Goal: Check status: Check status

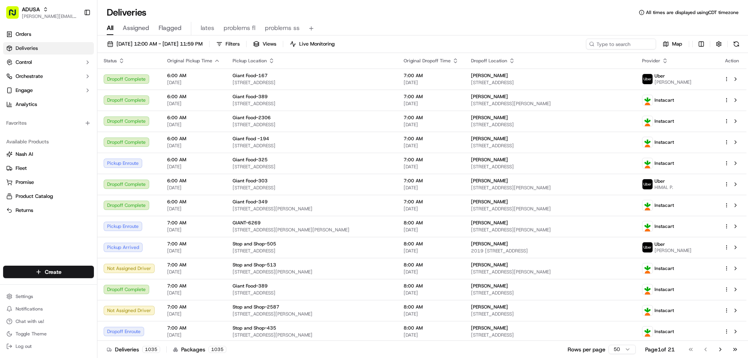
click at [170, 43] on span "09/15/2025 12:00 AM - 09/15/2025 11:59 PM" at bounding box center [160, 44] width 86 height 7
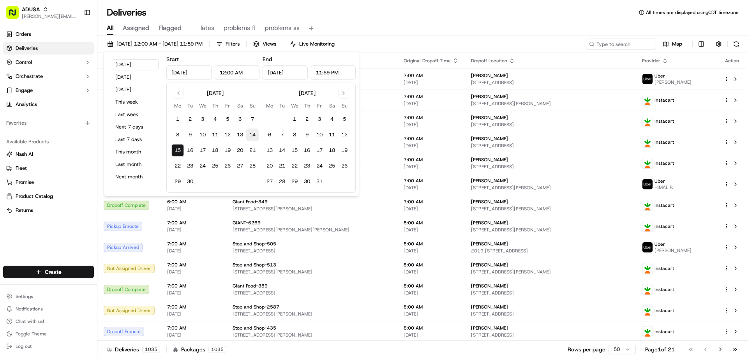
click at [254, 135] on button "14" at bounding box center [252, 135] width 12 height 12
type input "Sep 14, 2025"
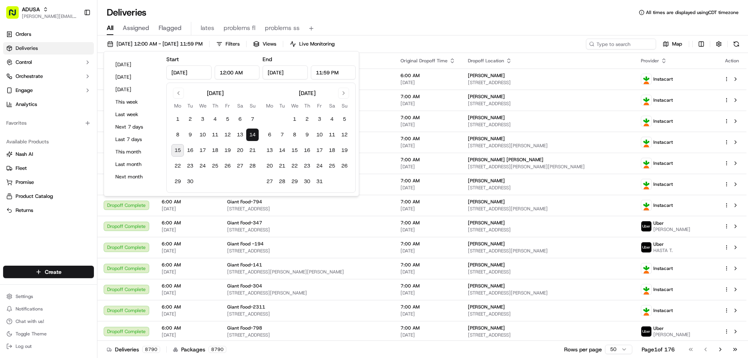
click at [487, 32] on div "All Assigned Flagged lates problems fl problems ss" at bounding box center [422, 29] width 651 height 14
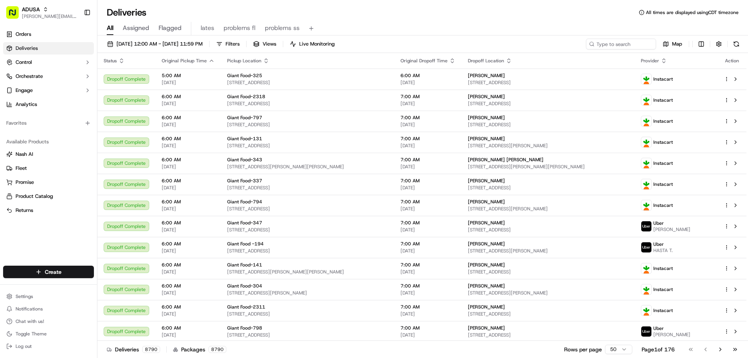
click at [594, 43] on icon at bounding box center [591, 43] width 5 height 5
click at [603, 41] on input at bounding box center [610, 44] width 94 height 11
paste input "m711183468"
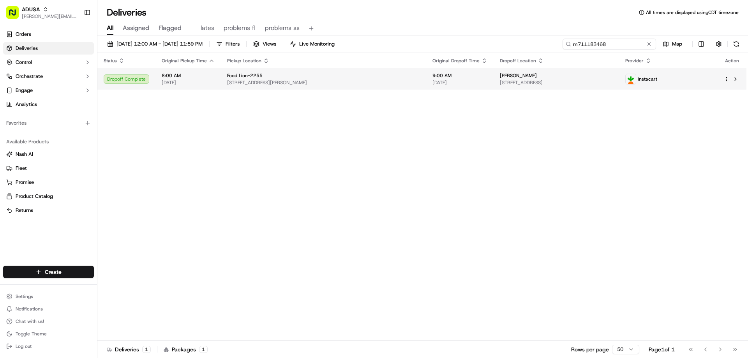
type input "m711183468"
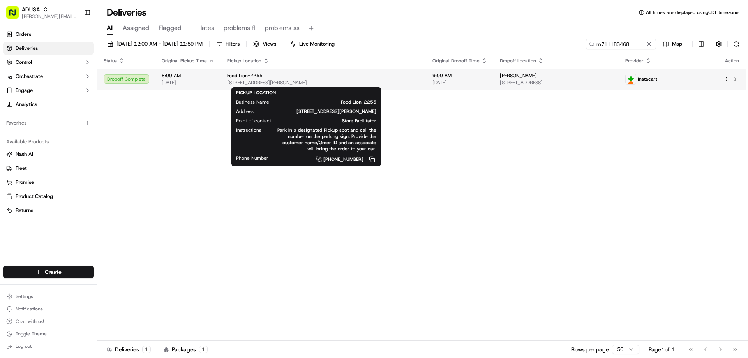
click at [304, 78] on div "Food Lion-2255" at bounding box center [323, 75] width 193 height 6
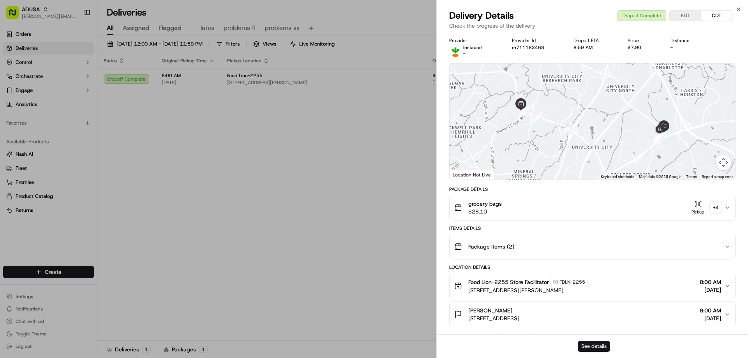
click at [589, 342] on button "See details" at bounding box center [594, 346] width 32 height 11
click at [738, 10] on icon "button" at bounding box center [738, 9] width 3 height 3
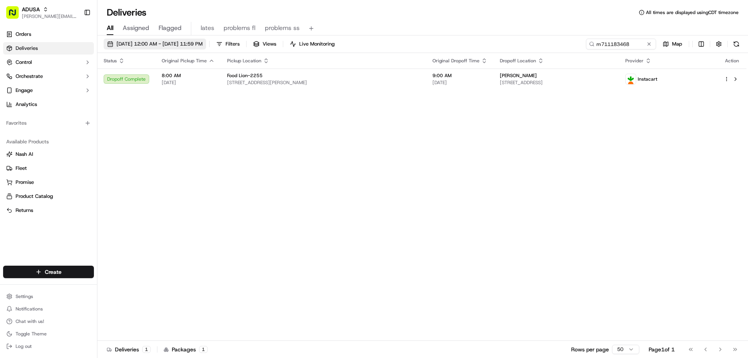
click at [161, 44] on span "09/14/2025 12:00 AM - 09/14/2025 11:59 PM" at bounding box center [160, 44] width 86 height 7
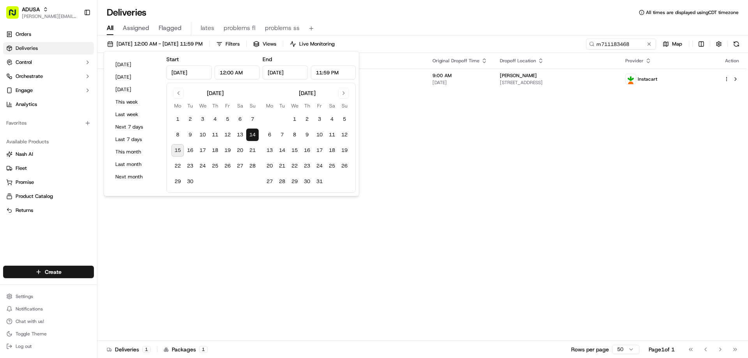
click at [178, 151] on button "15" at bounding box center [177, 150] width 12 height 12
type input "Sep 15, 2025"
click at [428, 117] on div "Status Original Pickup Time Pickup Location Original Dropoff Time Dropoff Locat…" at bounding box center [421, 197] width 649 height 288
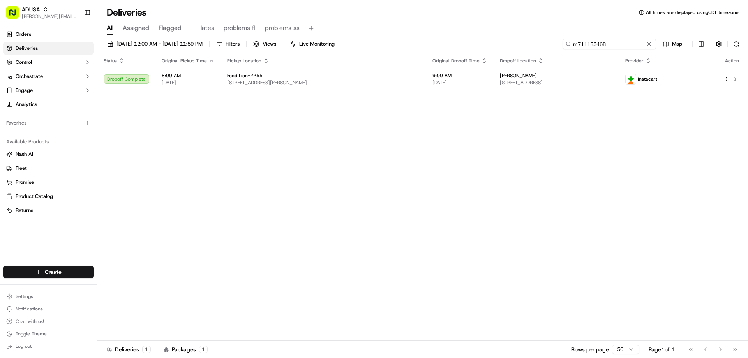
drag, startPoint x: 637, startPoint y: 44, endPoint x: 549, endPoint y: 56, distance: 88.8
click at [550, 56] on div "09/14/2025 12:00 AM - 09/15/2025 11:59 PM Filters Views Live Monitoring m711183…" at bounding box center [422, 197] width 651 height 324
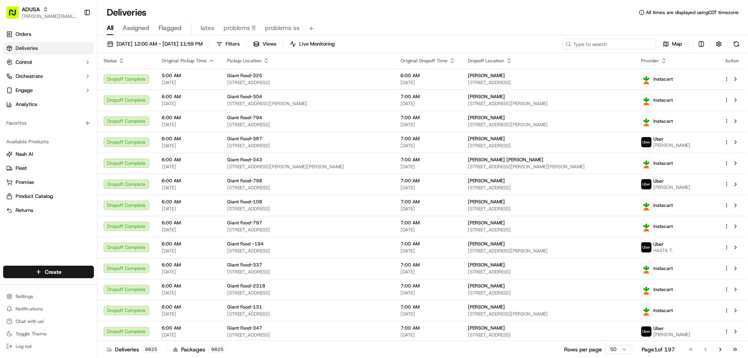
click at [581, 43] on input at bounding box center [610, 44] width 94 height 11
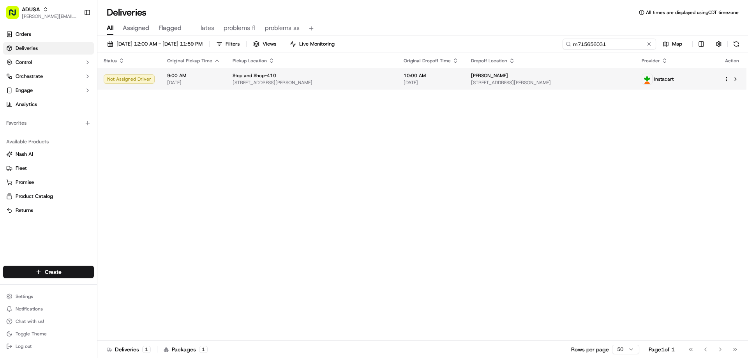
type input "m715656031"
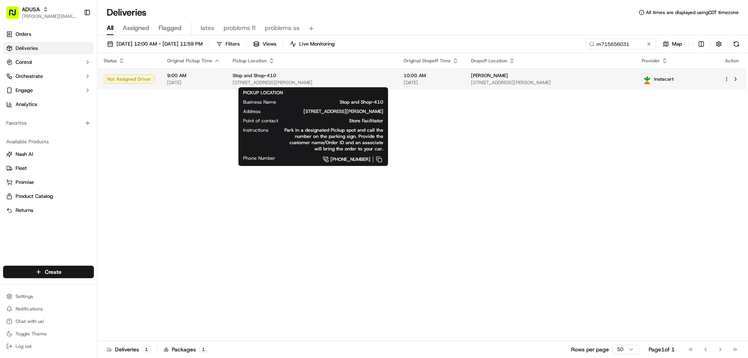
click at [249, 74] on span "Stop and Shop-410" at bounding box center [255, 75] width 44 height 6
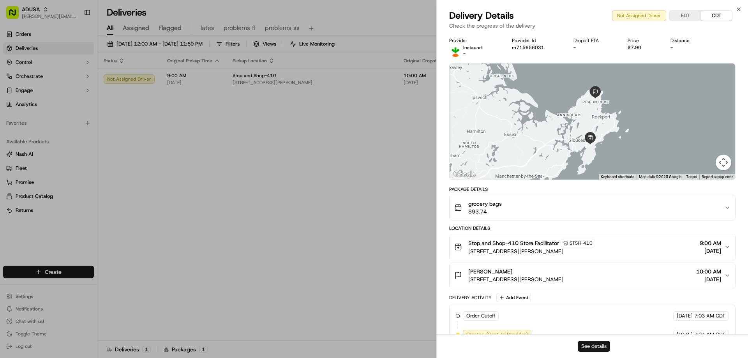
click at [590, 347] on button "See details" at bounding box center [594, 346] width 32 height 11
click at [738, 9] on icon "button" at bounding box center [739, 9] width 6 height 6
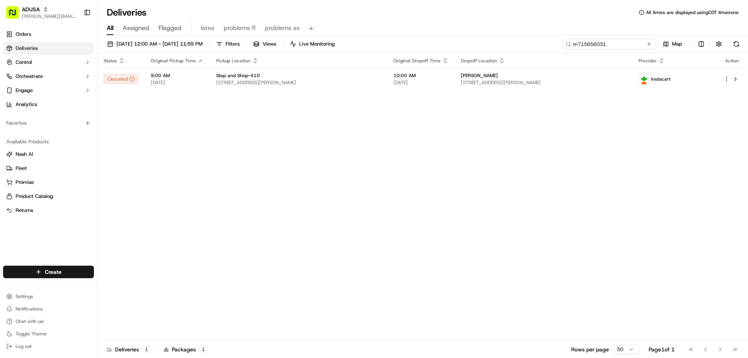
drag, startPoint x: 634, startPoint y: 44, endPoint x: 544, endPoint y: 48, distance: 89.3
click at [550, 50] on div "09/14/2025 12:00 AM - 09/15/2025 11:59 PM Filters Views Live Monitoring m715656…" at bounding box center [422, 46] width 651 height 14
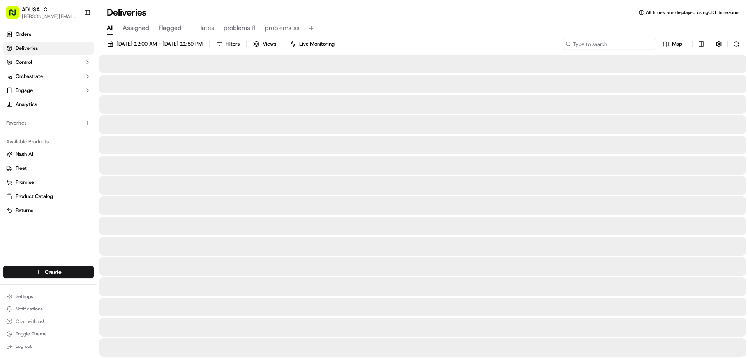
type input "bee1679"
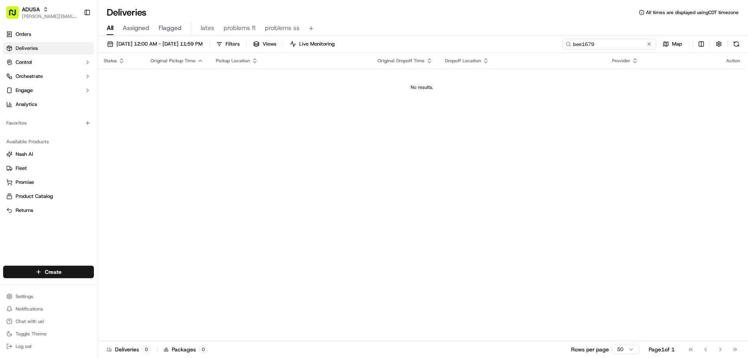
drag, startPoint x: 604, startPoint y: 45, endPoint x: 560, endPoint y: 49, distance: 44.2
click at [560, 49] on div "09/14/2025 12:00 AM - 09/15/2025 11:59 PM Filters Views Live Monitoring bee1679…" at bounding box center [422, 46] width 651 height 14
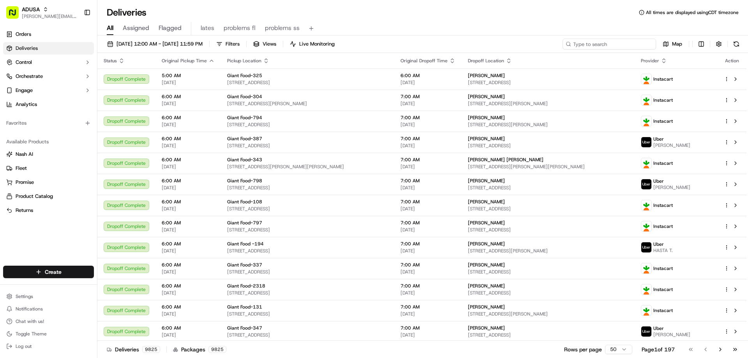
click at [615, 46] on input at bounding box center [610, 44] width 94 height 11
paste input "m711183468"
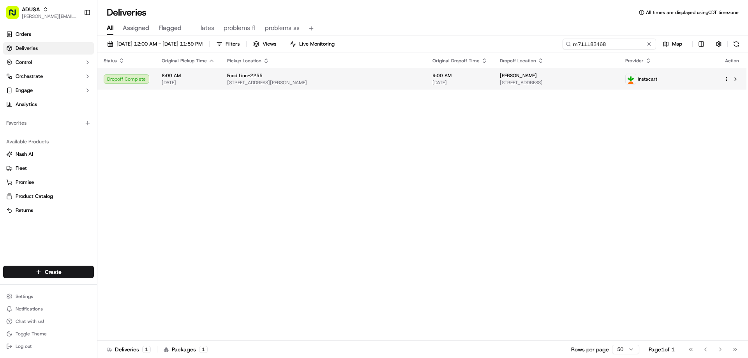
type input "m711183468"
click at [218, 79] on td "8:00 AM 09/14/2025" at bounding box center [187, 79] width 65 height 21
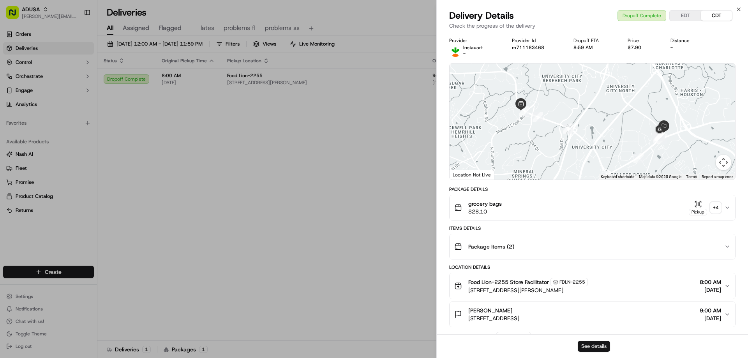
click at [582, 347] on button "See details" at bounding box center [594, 346] width 32 height 11
drag, startPoint x: 739, startPoint y: 9, endPoint x: 219, endPoint y: 124, distance: 532.0
click at [737, 10] on icon "button" at bounding box center [739, 9] width 6 height 6
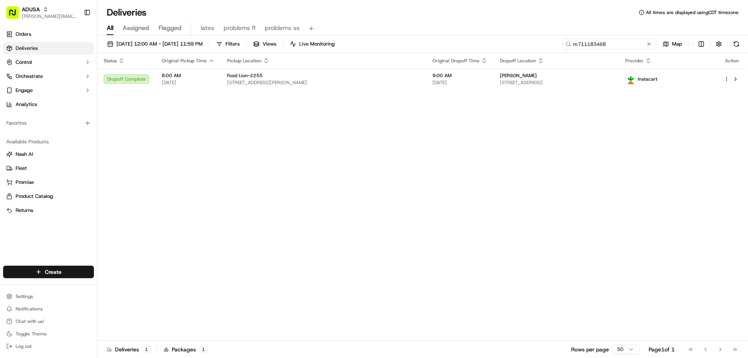
drag, startPoint x: 633, startPoint y: 45, endPoint x: 497, endPoint y: 51, distance: 136.5
click at [497, 51] on div "09/14/2025 12:00 AM - 09/15/2025 11:59 PM Filters Views Live Monitoring m711183…" at bounding box center [422, 46] width 651 height 14
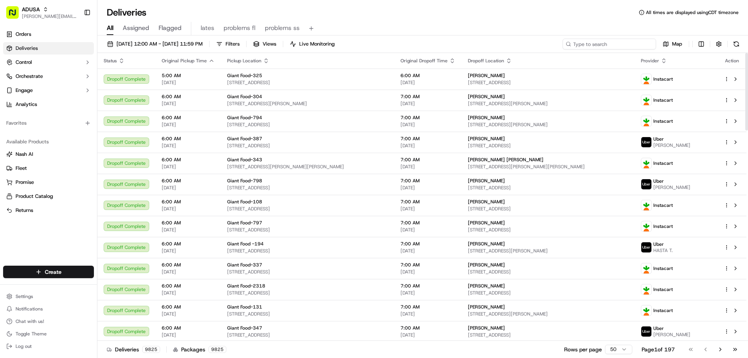
click at [602, 45] on input at bounding box center [610, 44] width 94 height 11
paste input "m704488967"
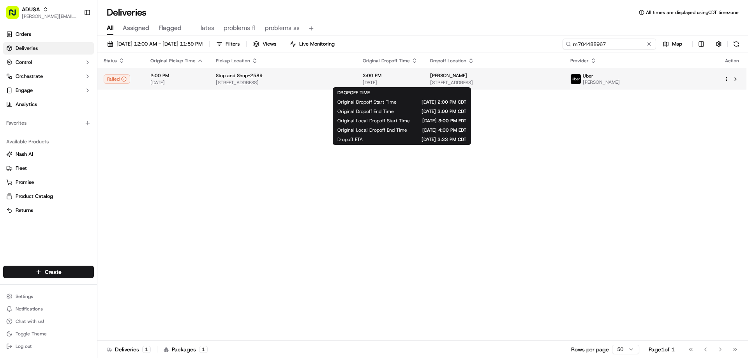
type input "m704488967"
click at [390, 77] on span "3:00 PM" at bounding box center [390, 75] width 55 height 6
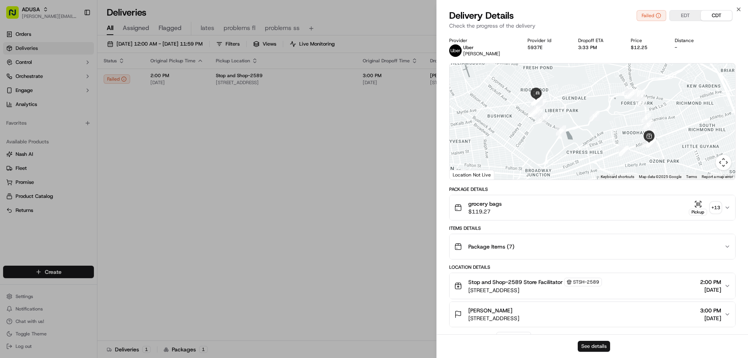
click at [591, 346] on button "See details" at bounding box center [594, 346] width 32 height 11
click at [738, 7] on icon "button" at bounding box center [739, 9] width 6 height 6
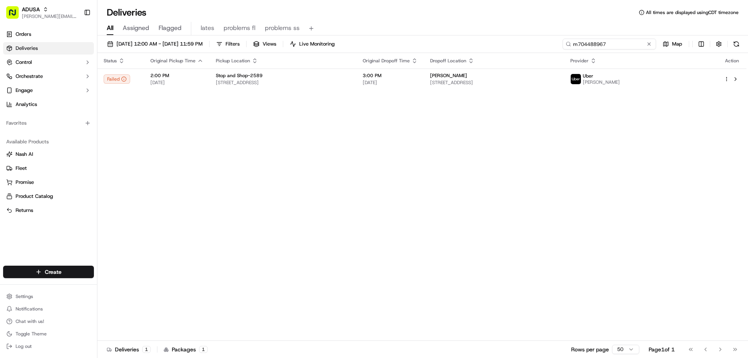
drag, startPoint x: 636, startPoint y: 46, endPoint x: 505, endPoint y: 52, distance: 131.4
click at [543, 53] on div "09/14/2025 12:00 AM - 09/15/2025 11:59 PM Filters Views Live Monitoring m704488…" at bounding box center [422, 197] width 651 height 324
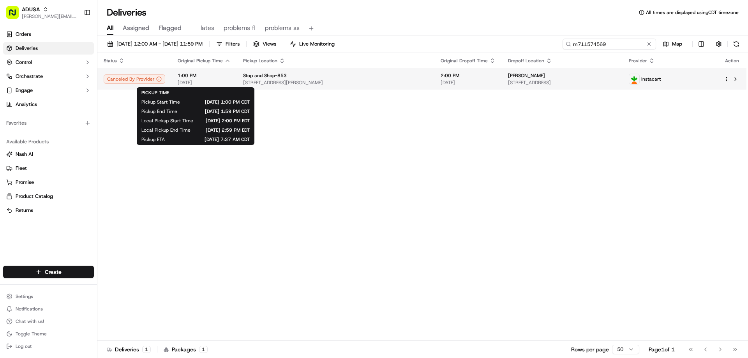
type input "m711574569"
click at [193, 76] on span "1:00 PM" at bounding box center [204, 75] width 53 height 6
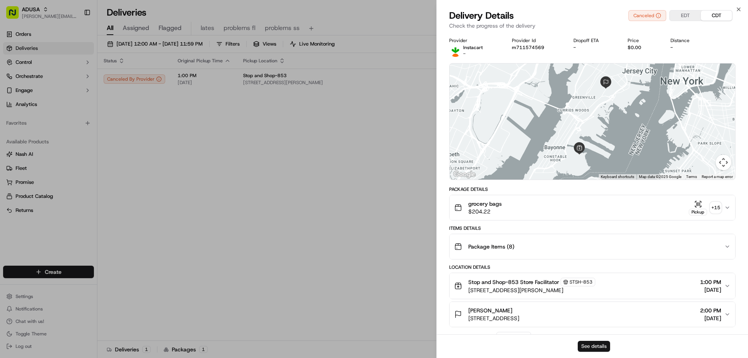
click at [586, 344] on button "See details" at bounding box center [594, 346] width 32 height 11
click at [738, 9] on icon "button" at bounding box center [738, 9] width 3 height 3
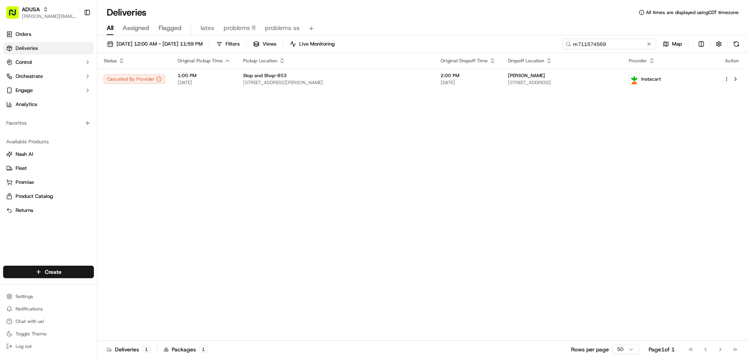
drag, startPoint x: 631, startPoint y: 44, endPoint x: 560, endPoint y: 55, distance: 71.7
click at [560, 55] on div "09/14/2025 12:00 AM - 09/15/2025 11:59 PM Filters Views Live Monitoring m711574…" at bounding box center [422, 197] width 651 height 324
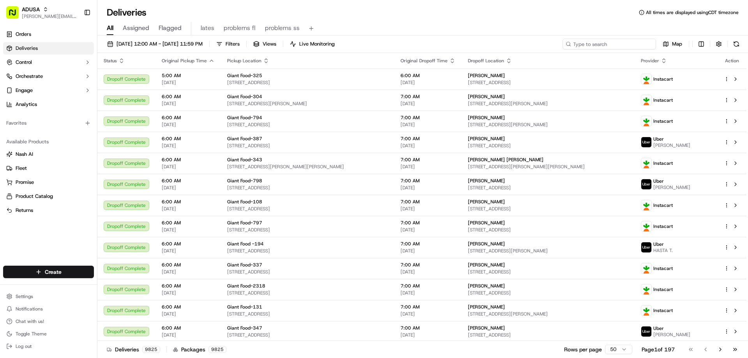
click at [604, 42] on input at bounding box center [610, 44] width 94 height 11
paste input "m70448896"
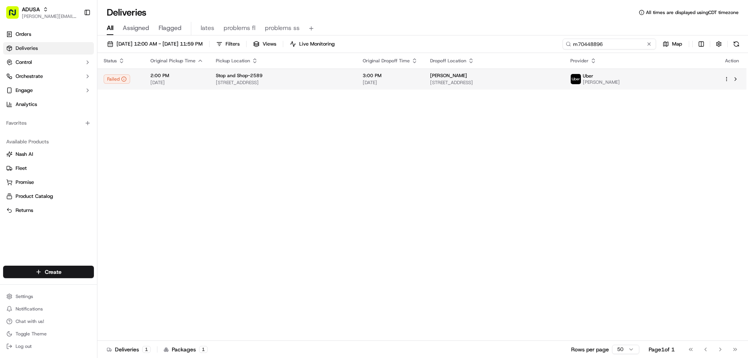
type input "m70448896"
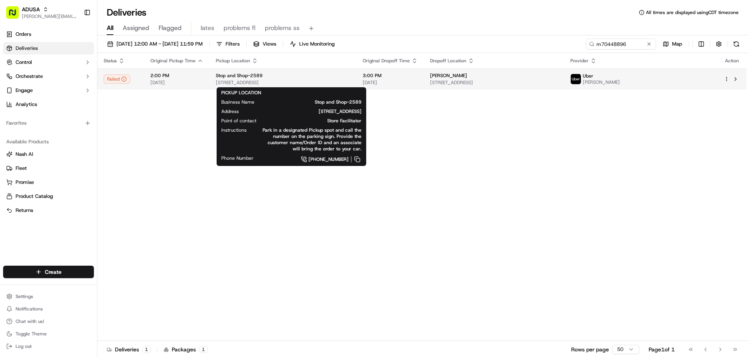
click at [270, 76] on div "Stop and Shop-2589" at bounding box center [283, 75] width 134 height 6
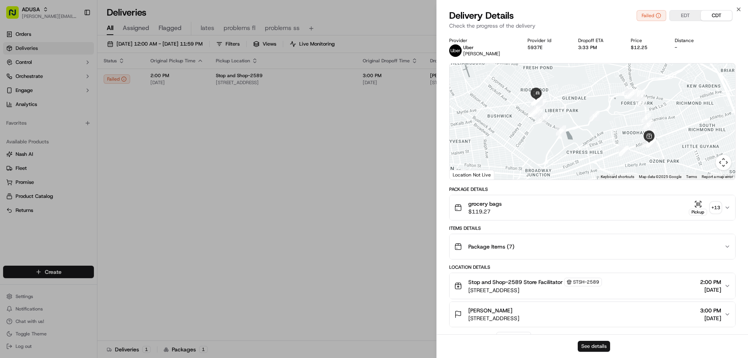
click at [589, 344] on button "See details" at bounding box center [594, 346] width 32 height 11
click at [738, 10] on icon "button" at bounding box center [738, 9] width 3 height 3
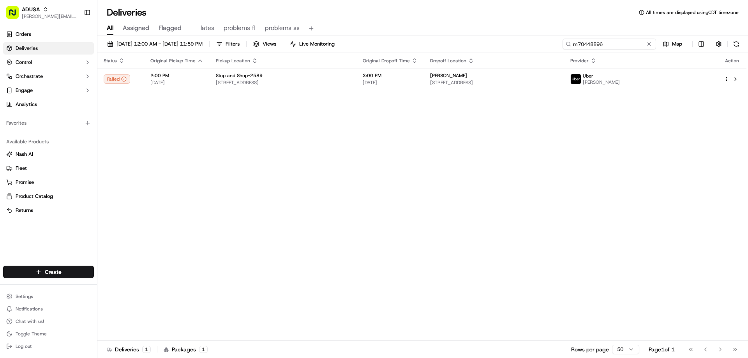
drag, startPoint x: 630, startPoint y: 44, endPoint x: 525, endPoint y: 42, distance: 105.6
click at [531, 43] on div "09/14/2025 12:00 AM - 09/15/2025 11:59 PM Filters Views Live Monitoring m704488…" at bounding box center [422, 46] width 651 height 14
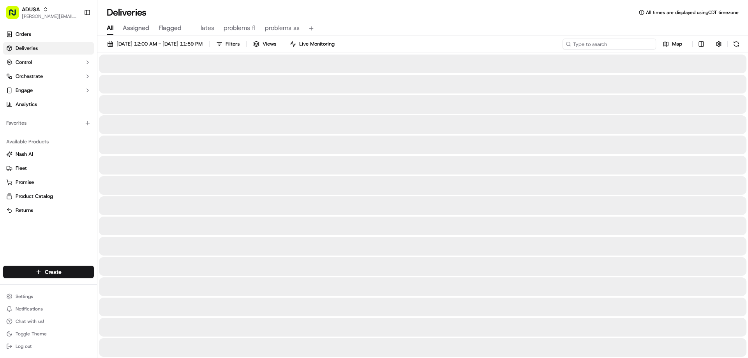
click at [590, 44] on input at bounding box center [610, 44] width 94 height 11
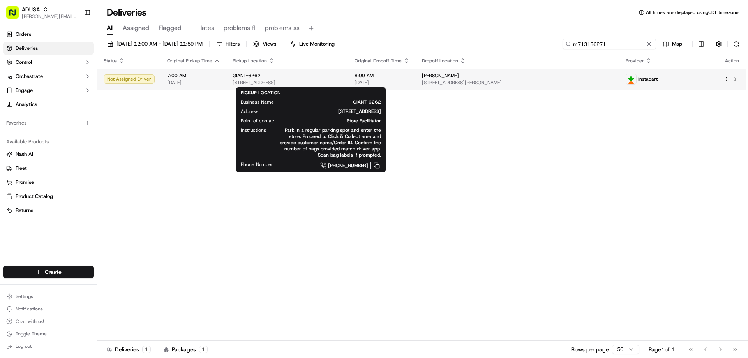
type input "m713186271"
click at [259, 78] on div "GIANT-6262" at bounding box center [287, 75] width 109 height 6
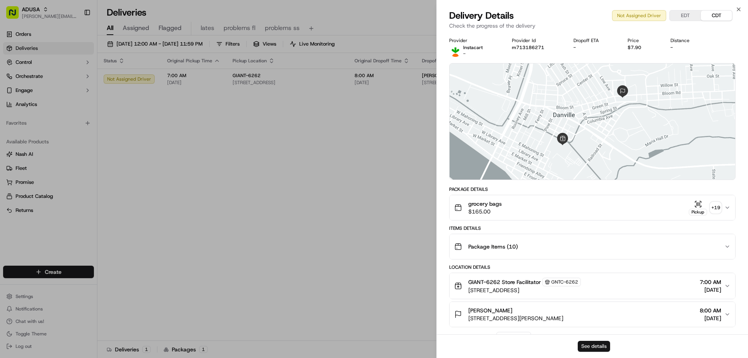
click at [585, 343] on button "See details" at bounding box center [594, 346] width 32 height 11
click at [736, 8] on icon "button" at bounding box center [739, 9] width 6 height 6
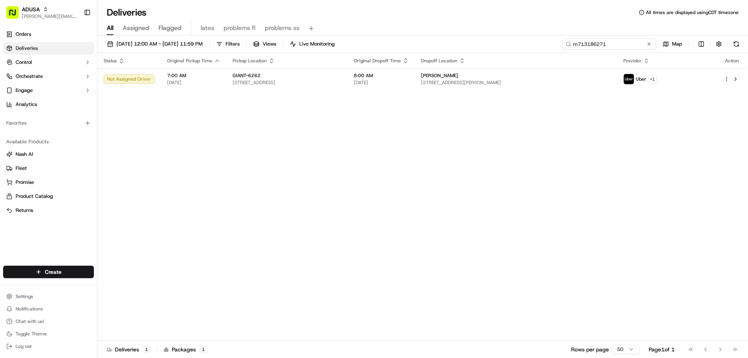
drag, startPoint x: 634, startPoint y: 43, endPoint x: 443, endPoint y: 33, distance: 191.2
click at [517, 48] on div "09/14/2025 12:00 AM - 09/15/2025 11:59 PM Filters Views Live Monitoring m713186…" at bounding box center [422, 46] width 651 height 14
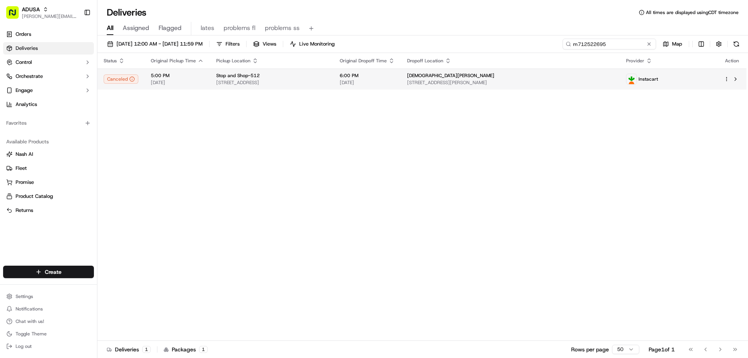
type input "m712522695"
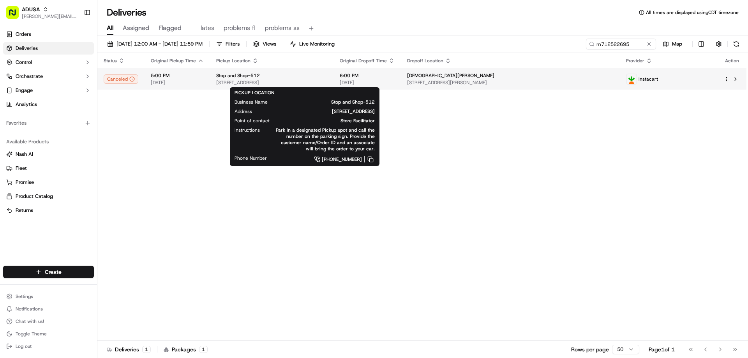
click at [217, 79] on div "Stop and Shop-512 2795 Richmond Ave, Staten Island, NY 10314, US" at bounding box center [271, 78] width 111 height 13
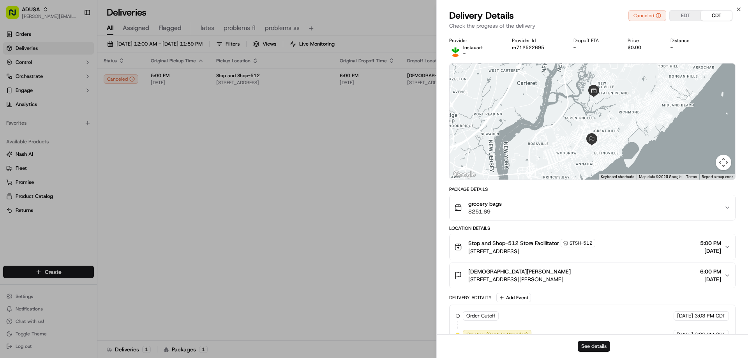
click at [594, 344] on button "See details" at bounding box center [594, 346] width 32 height 11
click at [738, 7] on icon "button" at bounding box center [739, 9] width 6 height 6
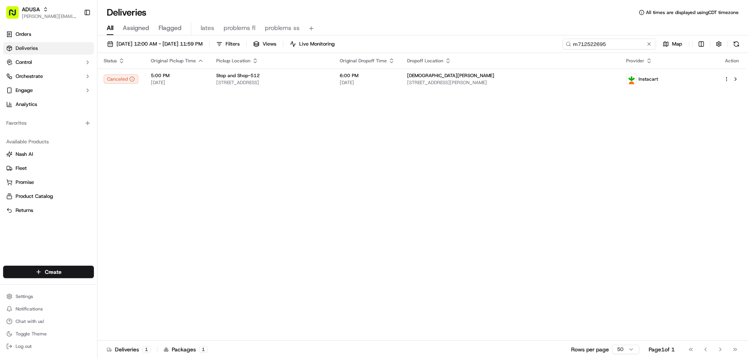
drag, startPoint x: 639, startPoint y: 43, endPoint x: 478, endPoint y: 43, distance: 160.5
click at [504, 54] on div "09/14/2025 12:00 AM - 09/15/2025 11:59 PM Filters Views Live Monitoring m712522…" at bounding box center [422, 197] width 651 height 324
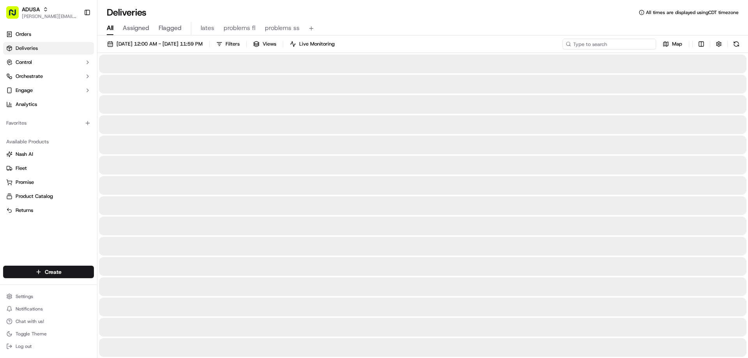
click at [584, 45] on input at bounding box center [610, 44] width 94 height 11
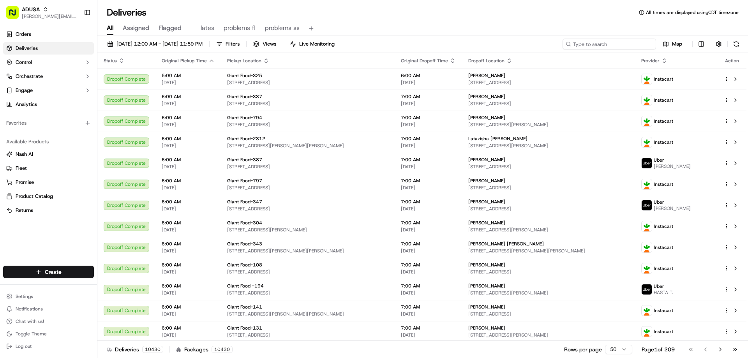
click at [585, 39] on input at bounding box center [610, 44] width 94 height 11
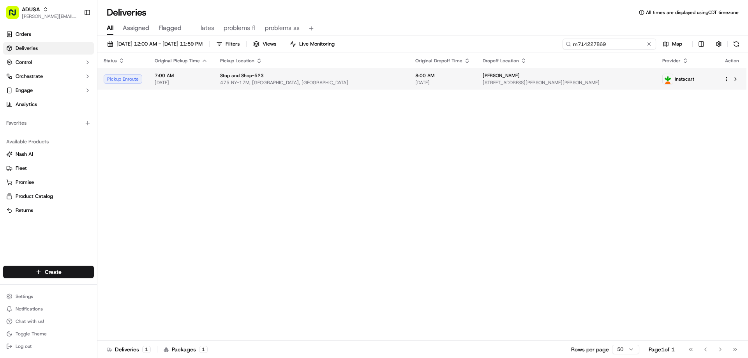
type input "m714227869"
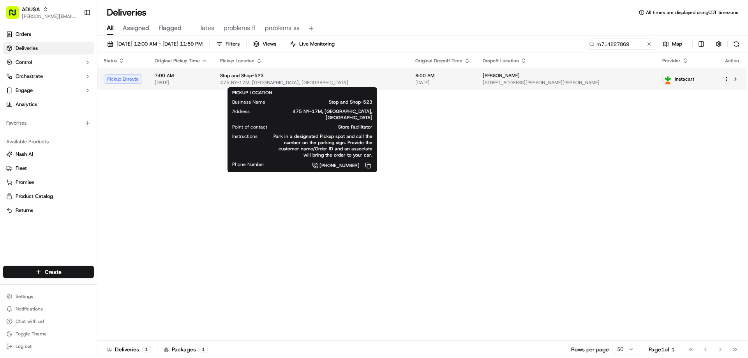
click at [251, 80] on span "475 NY-17M, Monroe, NY 10950, US" at bounding box center [311, 82] width 183 height 6
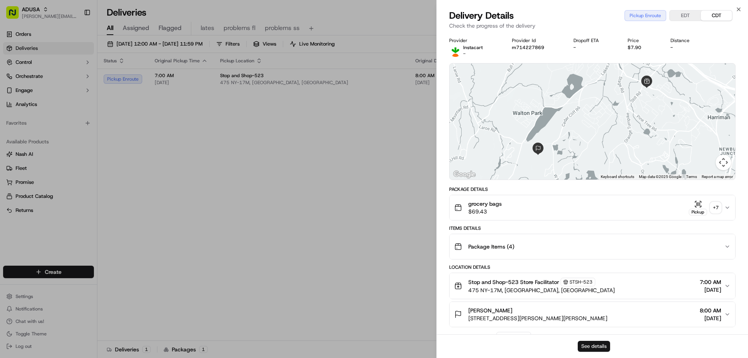
click at [603, 344] on button "See details" at bounding box center [594, 346] width 32 height 11
click at [739, 10] on icon "button" at bounding box center [738, 9] width 3 height 3
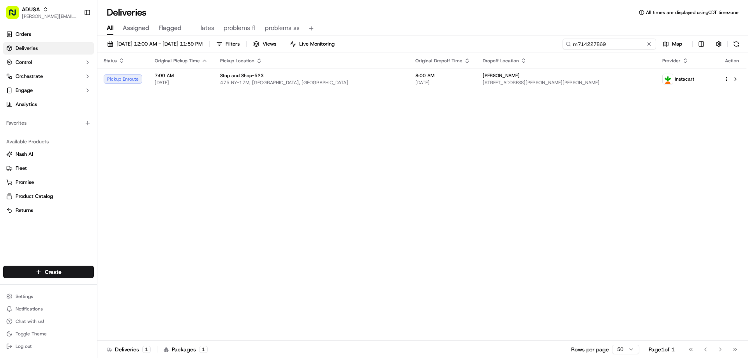
drag, startPoint x: 636, startPoint y: 45, endPoint x: 471, endPoint y: 3, distance: 169.7
click at [506, 46] on div "09/14/2025 12:00 AM - 09/15/2025 11:59 PM Filters Views Live Monitoring m714227…" at bounding box center [422, 46] width 651 height 14
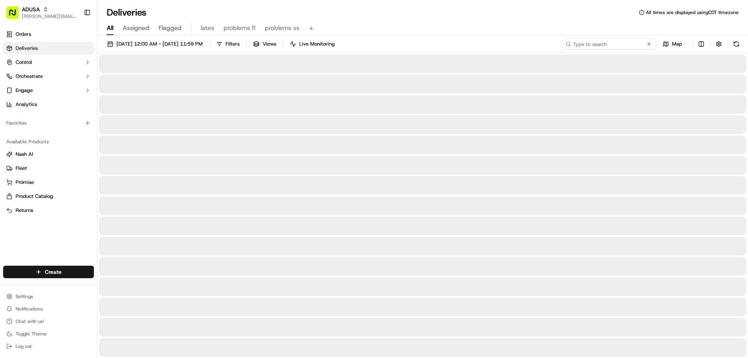
type input "aez0215"
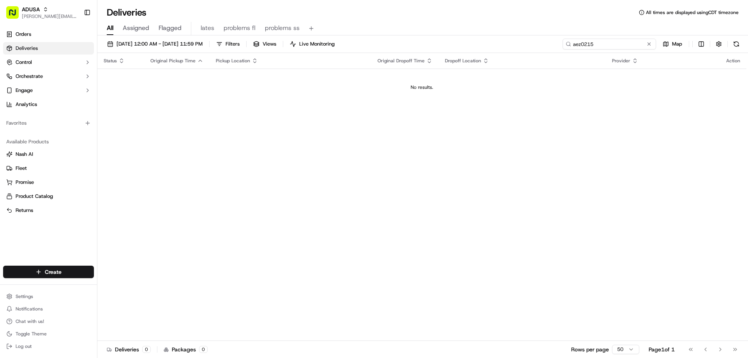
drag, startPoint x: 614, startPoint y: 42, endPoint x: 516, endPoint y: 51, distance: 99.0
click at [523, 51] on div "09/14/2025 12:00 AM - 09/15/2025 11:59 PM Filters Views Live Monitoring aez0215…" at bounding box center [422, 46] width 651 height 14
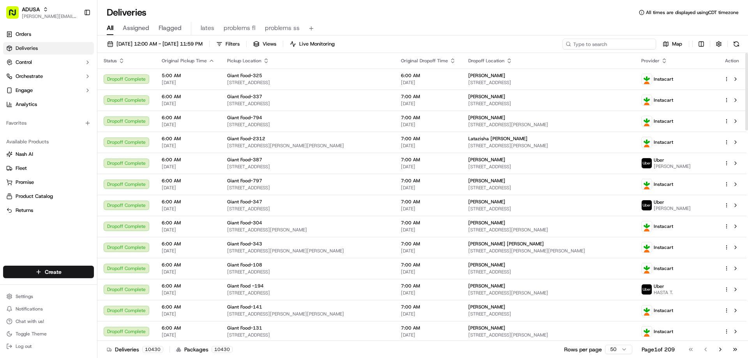
click at [601, 44] on input at bounding box center [610, 44] width 94 height 11
paste input "m715168784"
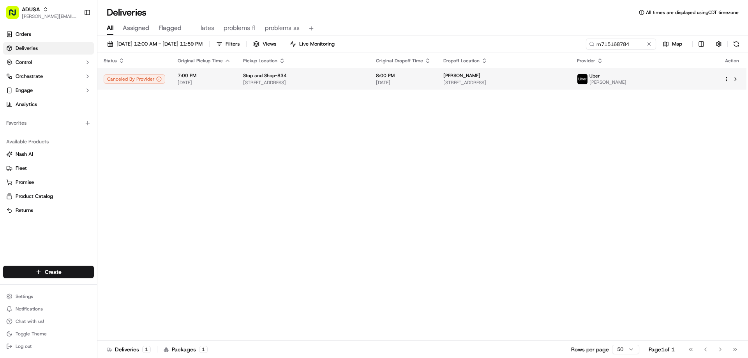
click at [237, 78] on td "Stop and Shop-834 404 Springfield Ave, Berkeley Heights, NJ 07922, US" at bounding box center [303, 79] width 133 height 21
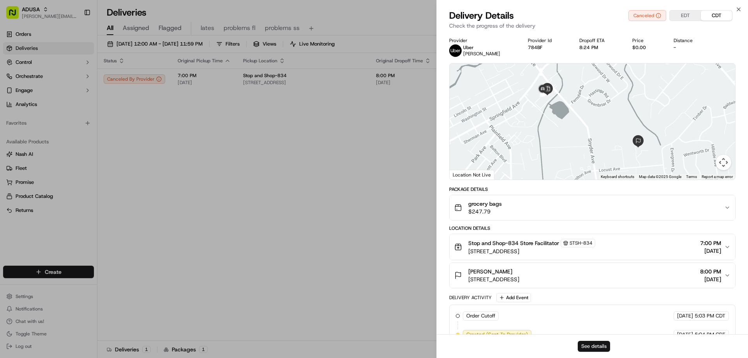
click at [589, 346] on button "See details" at bounding box center [594, 346] width 32 height 11
click at [740, 8] on icon "button" at bounding box center [739, 9] width 6 height 6
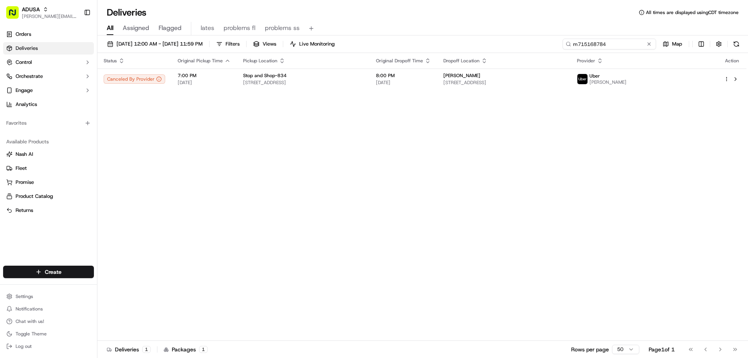
drag, startPoint x: 635, startPoint y: 42, endPoint x: 560, endPoint y: 39, distance: 74.9
click at [561, 39] on div "09/14/2025 12:00 AM - 09/15/2025 11:59 PM Filters Views Live Monitoring m715168…" at bounding box center [422, 46] width 651 height 14
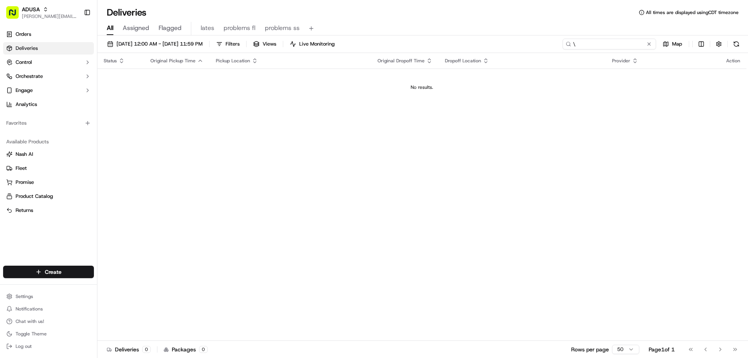
type input "\"
click at [604, 44] on input "\" at bounding box center [610, 44] width 94 height 11
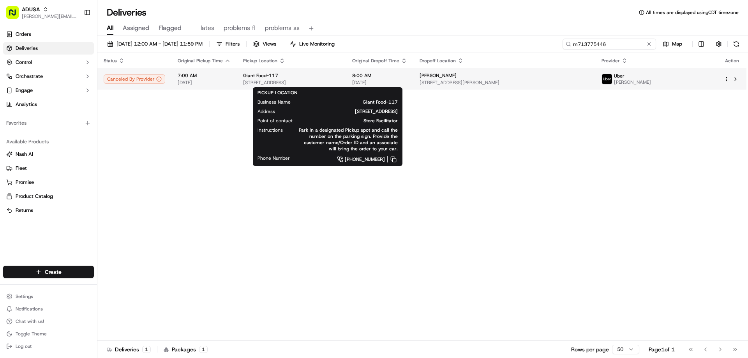
type input "m713775446"
click at [328, 77] on div "Giant Food-117" at bounding box center [291, 75] width 97 height 6
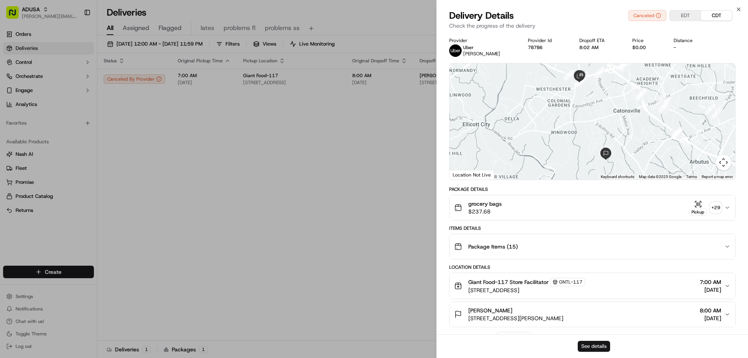
click at [598, 345] on button "See details" at bounding box center [594, 346] width 32 height 11
click at [736, 10] on icon "button" at bounding box center [739, 9] width 6 height 6
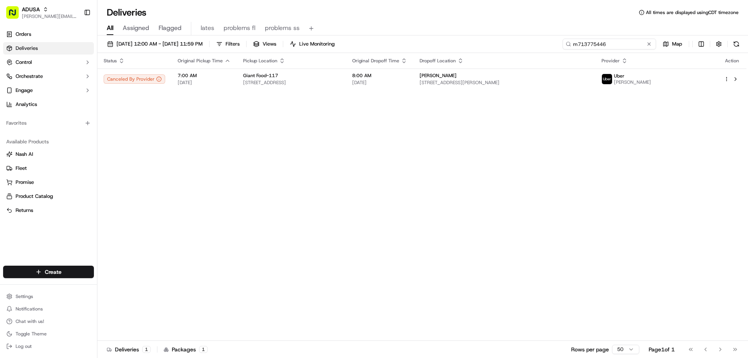
drag, startPoint x: 634, startPoint y: 44, endPoint x: 528, endPoint y: 42, distance: 105.6
click at [546, 51] on div "09/14/2025 12:00 AM - 09/15/2025 11:59 PM Filters Views Live Monitoring m713775…" at bounding box center [422, 46] width 651 height 14
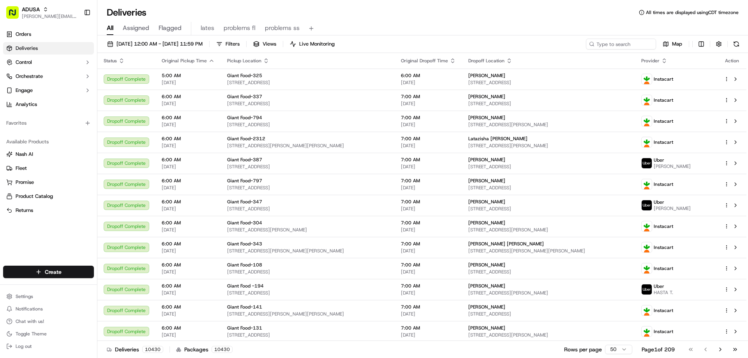
drag, startPoint x: 26, startPoint y: 129, endPoint x: 417, endPoint y: 45, distance: 400.1
click at [417, 45] on div "09/14/2025 12:00 AM - 09/15/2025 11:59 PM Filters Views Live Monitoring Map" at bounding box center [422, 46] width 651 height 14
click at [620, 44] on input at bounding box center [610, 44] width 94 height 11
paste input "m711574569"
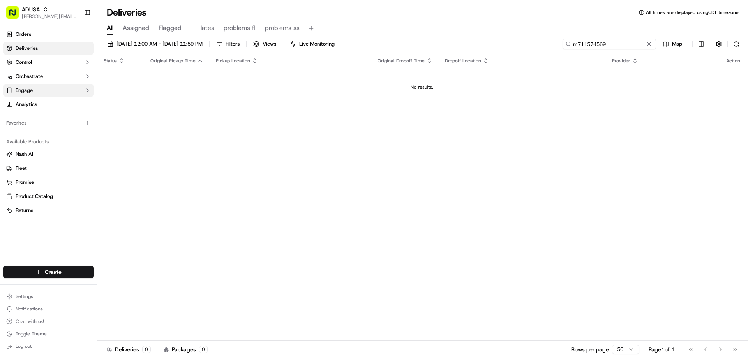
type input "m711574569"
drag, startPoint x: 634, startPoint y: 42, endPoint x: 559, endPoint y: 48, distance: 74.7
click at [559, 48] on div "09/14/2025 12:00 AM - 09/15/2025 11:59 PM Filters Views Live Monitoring m711574…" at bounding box center [422, 46] width 651 height 14
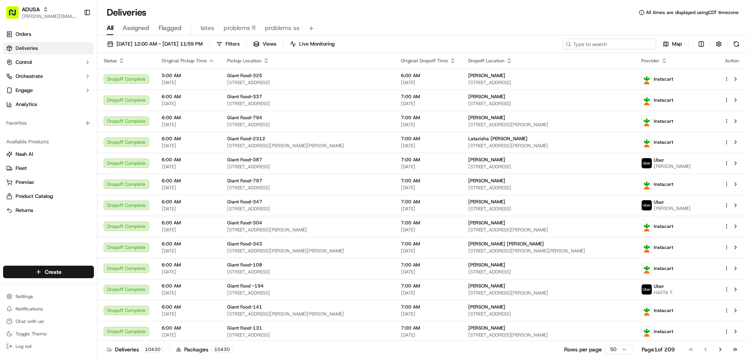
click at [604, 42] on input at bounding box center [610, 44] width 94 height 11
paste input "m711574569"
type input "m711574569"
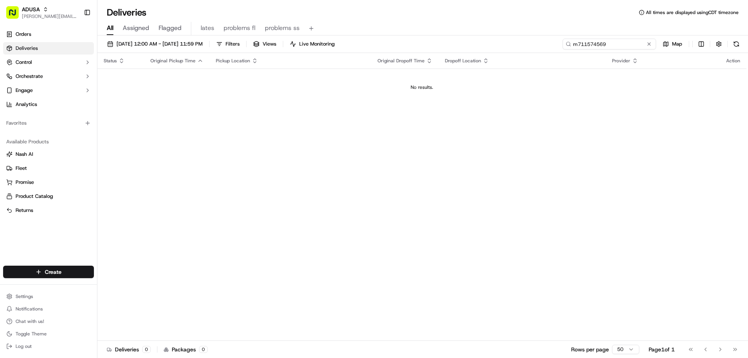
drag, startPoint x: 613, startPoint y: 42, endPoint x: 556, endPoint y: 48, distance: 56.8
click at [557, 48] on div "09/14/2025 12:00 AM - 09/15/2025 11:59 PM Filters Views Live Monitoring m711574…" at bounding box center [422, 46] width 651 height 14
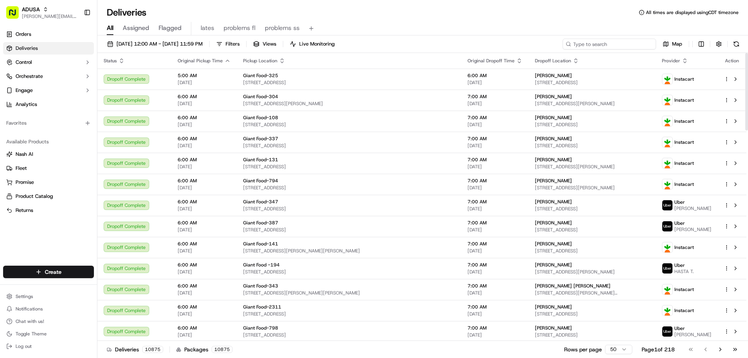
click at [602, 44] on input at bounding box center [610, 44] width 94 height 11
paste input "m714245556"
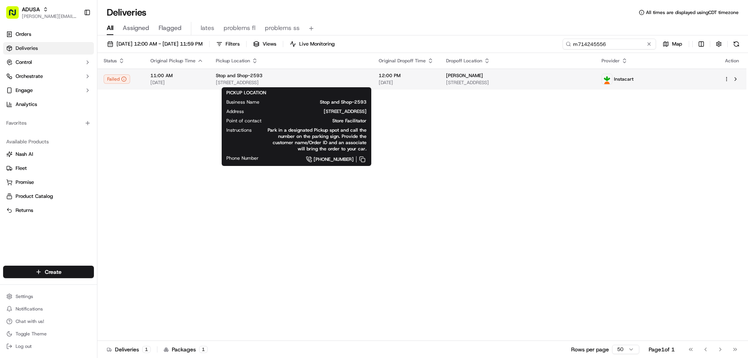
type input "m714245556"
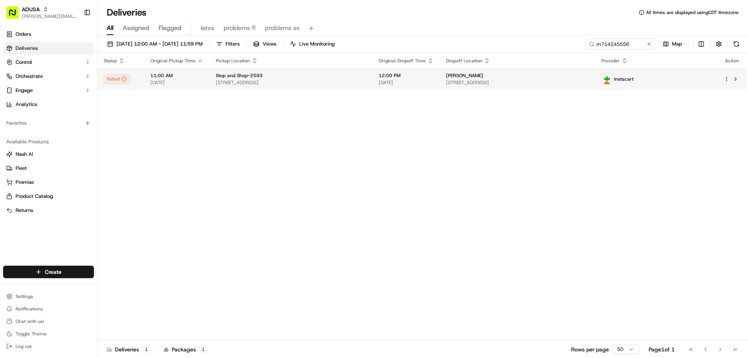
click at [245, 76] on span "Stop and Shop-2593" at bounding box center [239, 75] width 47 height 6
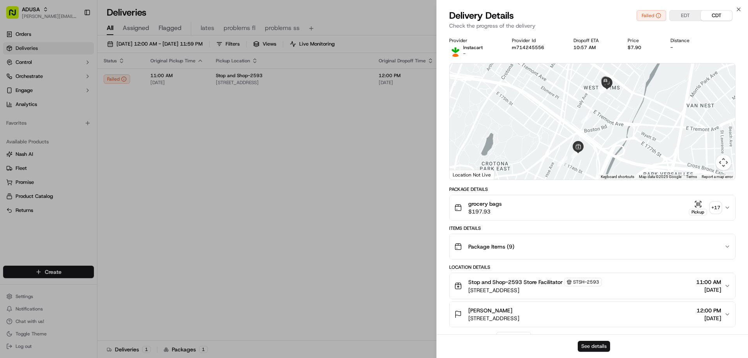
click at [598, 342] on button "See details" at bounding box center [594, 346] width 32 height 11
click at [739, 9] on icon "button" at bounding box center [739, 9] width 6 height 6
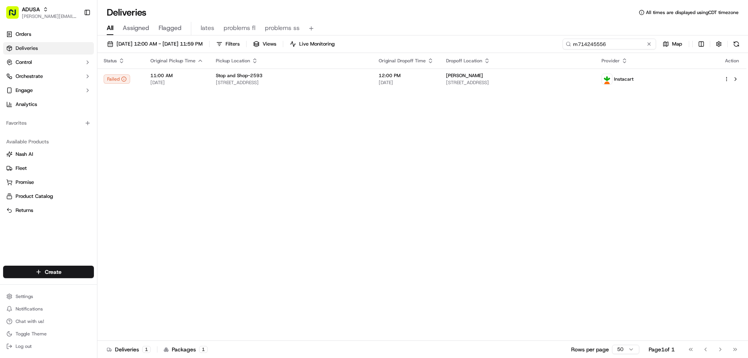
drag, startPoint x: 636, startPoint y: 44, endPoint x: 489, endPoint y: 51, distance: 147.4
click at [489, 51] on div "09/14/2025 12:00 AM - 09/15/2025 11:59 PM Filters Views Live Monitoring m714245…" at bounding box center [422, 46] width 651 height 14
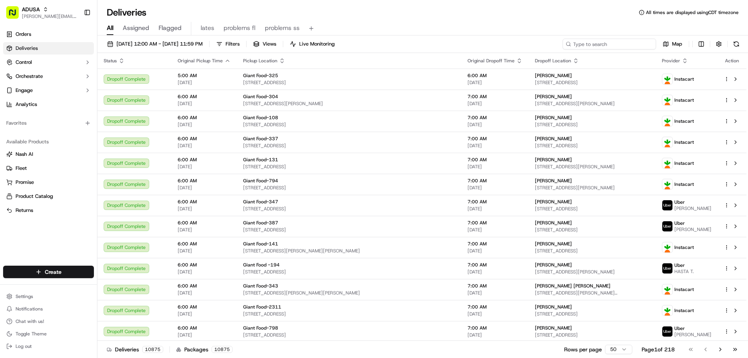
click at [587, 42] on input at bounding box center [610, 44] width 94 height 11
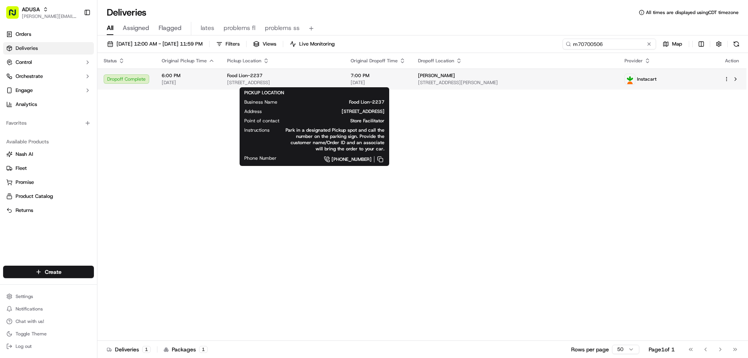
type input "m70700506"
click at [251, 76] on span "Food Lion-2237" at bounding box center [244, 75] width 35 height 6
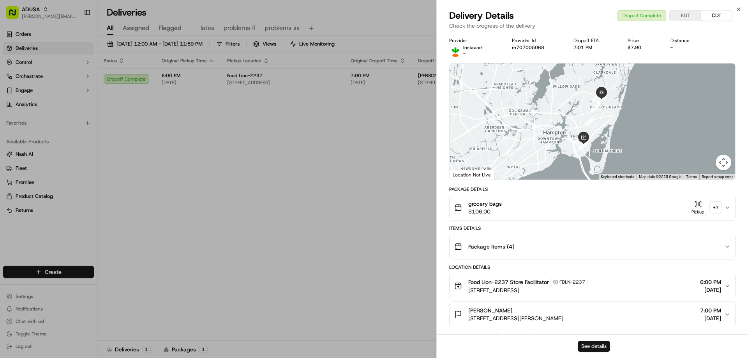
click at [597, 348] on button "See details" at bounding box center [594, 346] width 32 height 11
click at [739, 7] on icon "button" at bounding box center [739, 9] width 6 height 6
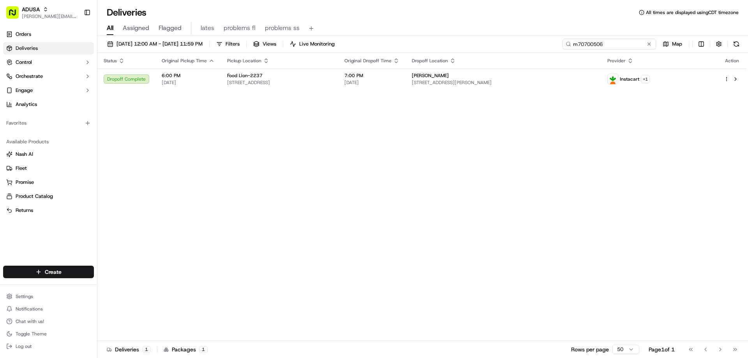
drag, startPoint x: 632, startPoint y: 44, endPoint x: 535, endPoint y: 47, distance: 97.1
click at [535, 47] on div "09/14/2025 12:00 AM - 09/15/2025 11:59 PM Filters Views Live Monitoring m707005…" at bounding box center [422, 46] width 651 height 14
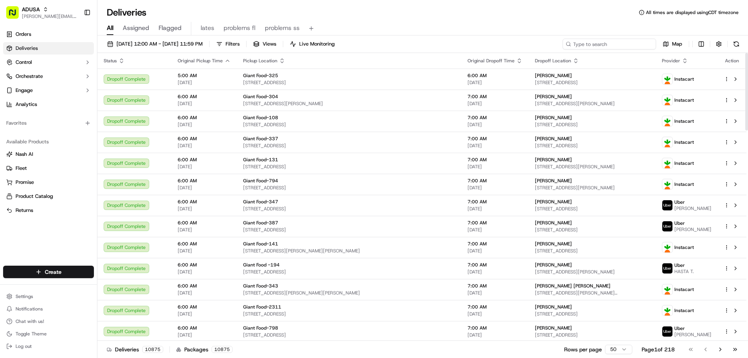
click at [614, 46] on input at bounding box center [610, 44] width 94 height 11
paste input "m713293995"
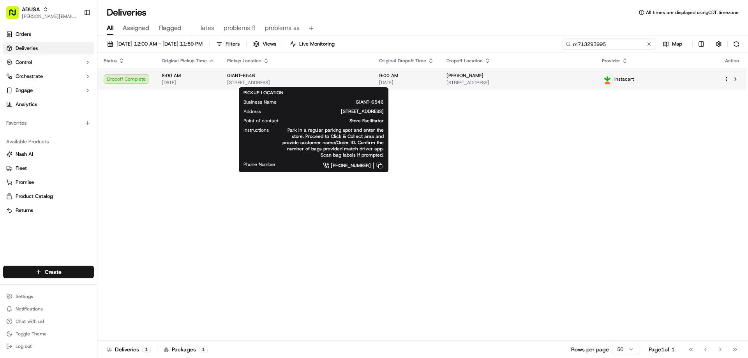
type input "m713293995"
click at [234, 74] on span "GIANT-6546" at bounding box center [241, 75] width 28 height 6
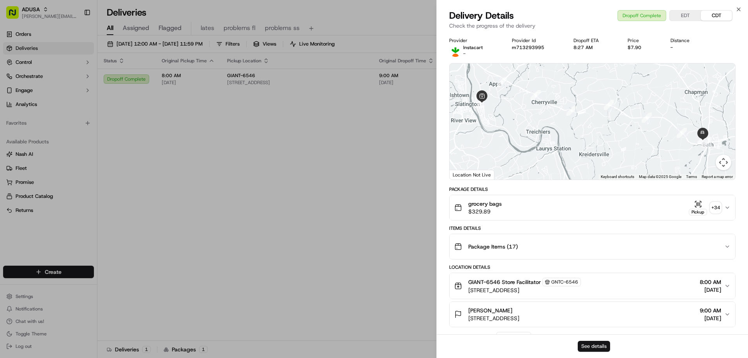
click at [594, 343] on button "See details" at bounding box center [594, 346] width 32 height 11
click at [737, 7] on icon "button" at bounding box center [739, 9] width 6 height 6
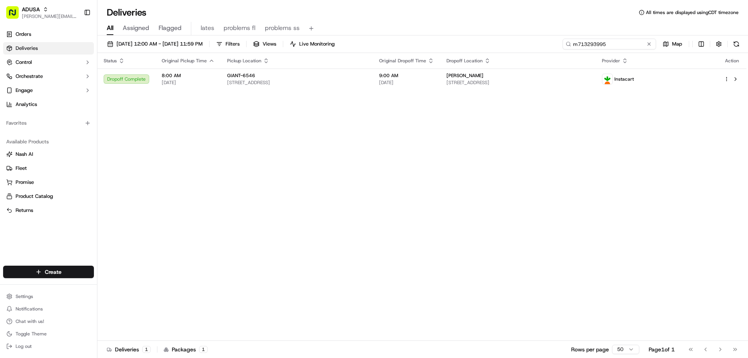
drag, startPoint x: 632, startPoint y: 44, endPoint x: 560, endPoint y: 48, distance: 72.6
click at [560, 48] on div "09/14/2025 12:00 AM - 09/15/2025 11:59 PM Filters Views Live Monitoring m713293…" at bounding box center [422, 46] width 651 height 14
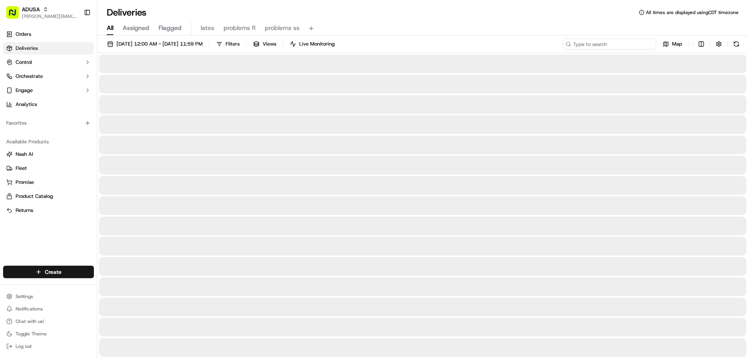
type input "m715496156"
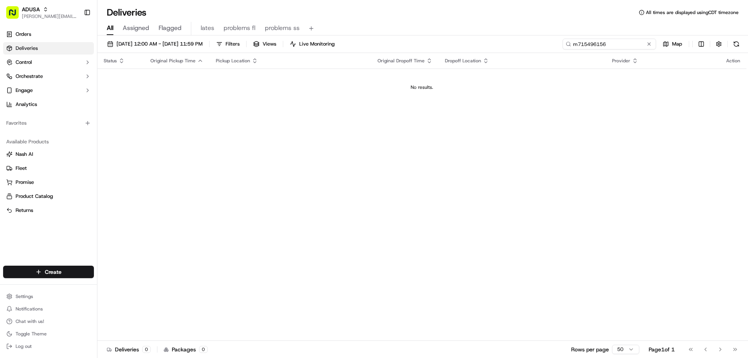
drag, startPoint x: 616, startPoint y: 40, endPoint x: 558, endPoint y: 42, distance: 58.1
click at [558, 42] on div "09/14/2025 12:00 AM - 09/15/2025 11:59 PM Filters Views Live Monitoring m715496…" at bounding box center [422, 46] width 651 height 14
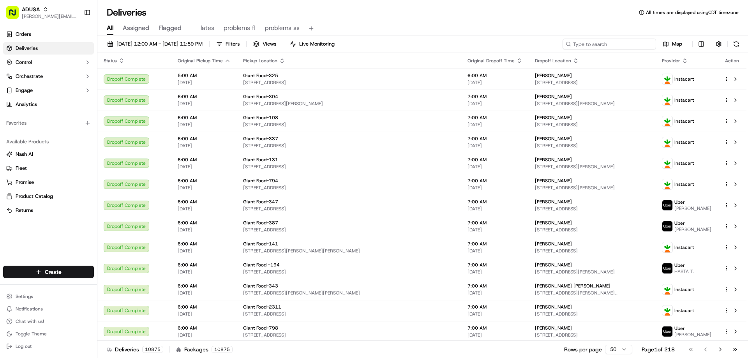
click at [597, 42] on input at bounding box center [610, 44] width 94 height 11
paste input "m715496156"
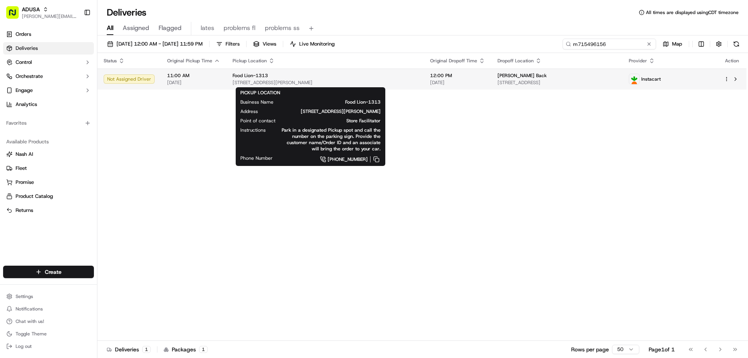
type input "m715496156"
click at [279, 83] on span "300 Thompson Creek Mall, d, Stevensville, MD 21666, US" at bounding box center [325, 82] width 185 height 6
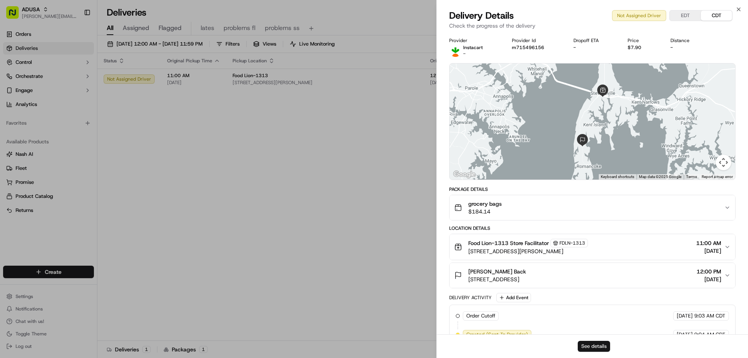
click at [600, 345] on button "See details" at bounding box center [594, 346] width 32 height 11
click at [738, 7] on icon "button" at bounding box center [739, 9] width 6 height 6
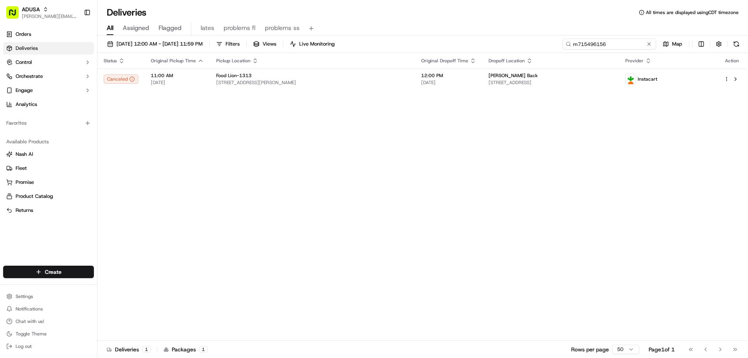
drag, startPoint x: 634, startPoint y: 45, endPoint x: 458, endPoint y: 32, distance: 176.2
click at [514, 52] on div "09/14/2025 12:00 AM - 09/15/2025 11:59 PM Filters Views Live Monitoring m715496…" at bounding box center [422, 46] width 651 height 14
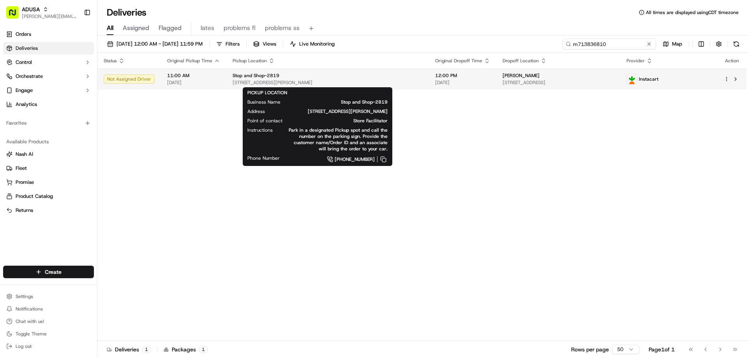
type input "m713836810"
click at [258, 80] on span "400 Demarest Ave, Closter, NJ 07624, US" at bounding box center [328, 82] width 190 height 6
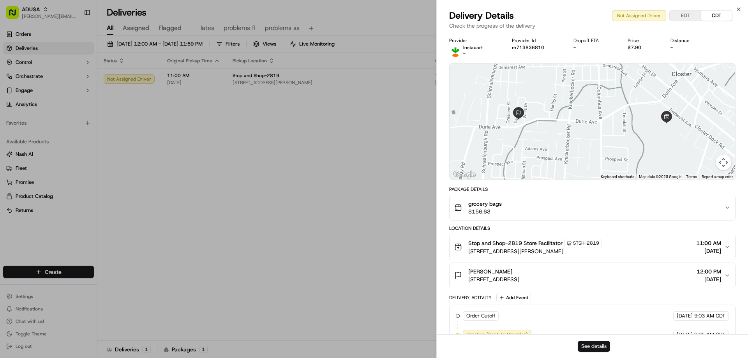
click at [590, 348] on button "See details" at bounding box center [594, 346] width 32 height 11
click at [740, 10] on icon "button" at bounding box center [739, 9] width 6 height 6
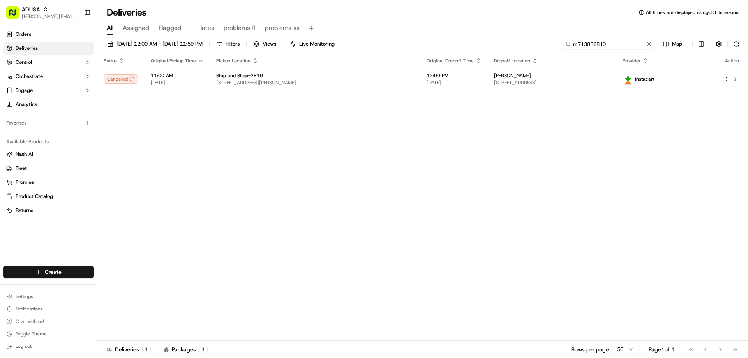
drag, startPoint x: 635, startPoint y: 47, endPoint x: 539, endPoint y: 49, distance: 96.3
click at [542, 49] on div "09/14/2025 12:00 AM - 09/15/2025 11:59 PM Filters Views Live Monitoring m713836…" at bounding box center [422, 46] width 651 height 14
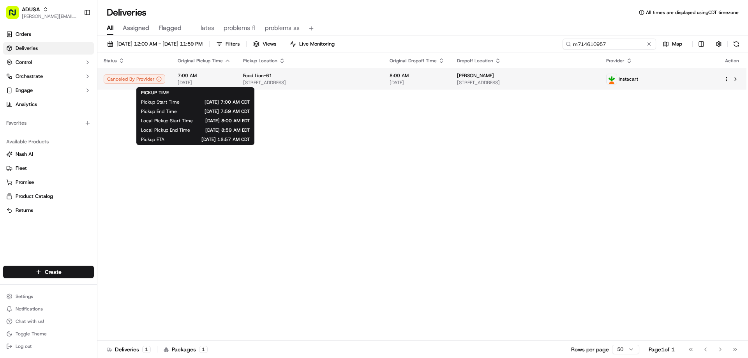
type input "m714610957"
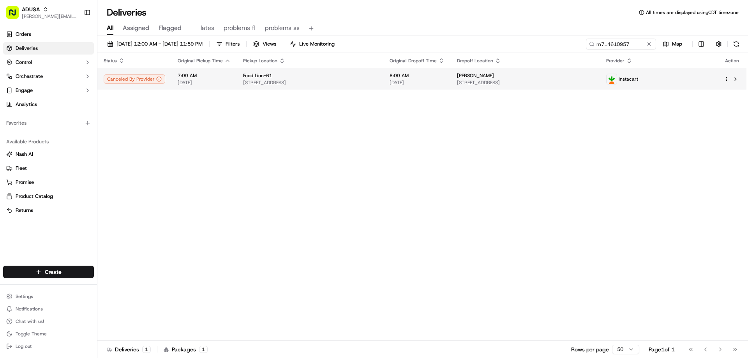
click at [189, 78] on span "7:00 AM" at bounding box center [204, 75] width 53 height 6
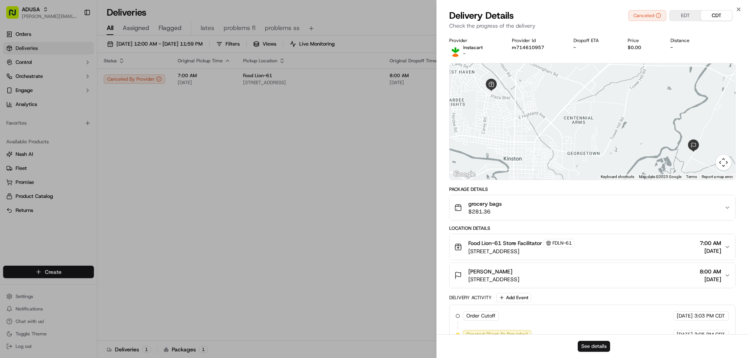
click at [590, 346] on button "See details" at bounding box center [594, 346] width 32 height 11
click at [737, 9] on icon "button" at bounding box center [739, 9] width 6 height 6
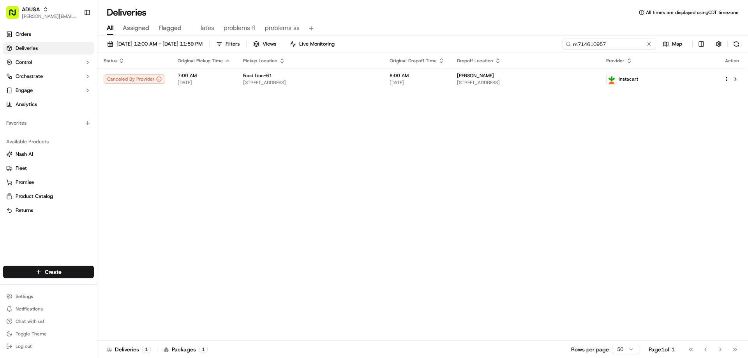
drag, startPoint x: 639, startPoint y: 41, endPoint x: 475, endPoint y: 35, distance: 164.5
click at [502, 50] on div "09/14/2025 12:00 AM - 09/15/2025 11:59 PM Filters Views Live Monitoring m714610…" at bounding box center [422, 46] width 651 height 14
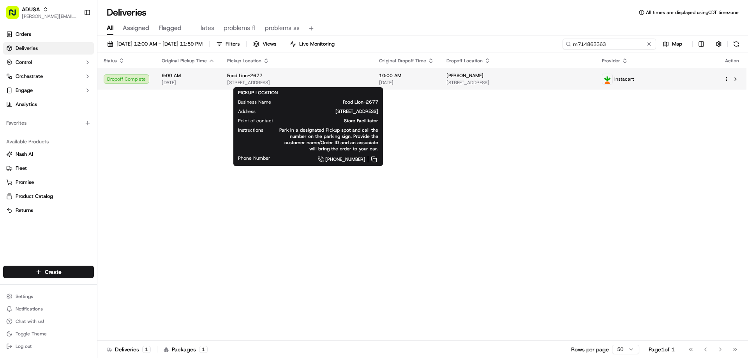
type input "m714863363"
click at [302, 76] on div "Food Lion-2677" at bounding box center [296, 75] width 139 height 6
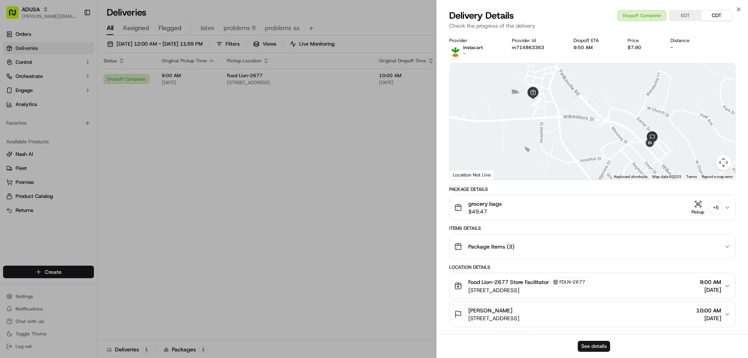
click at [595, 346] on button "See details" at bounding box center [594, 346] width 32 height 11
click at [739, 10] on icon "button" at bounding box center [739, 9] width 6 height 6
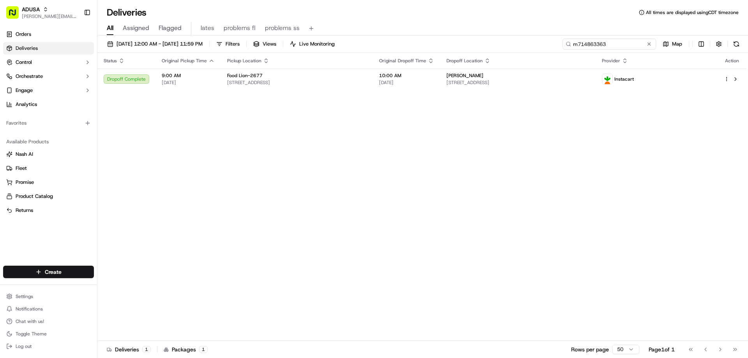
drag, startPoint x: 634, startPoint y: 41, endPoint x: 524, endPoint y: 41, distance: 110.3
click at [533, 42] on div "09/14/2025 12:00 AM - 09/15/2025 11:59 PM Filters Views Live Monitoring m714863…" at bounding box center [422, 46] width 651 height 14
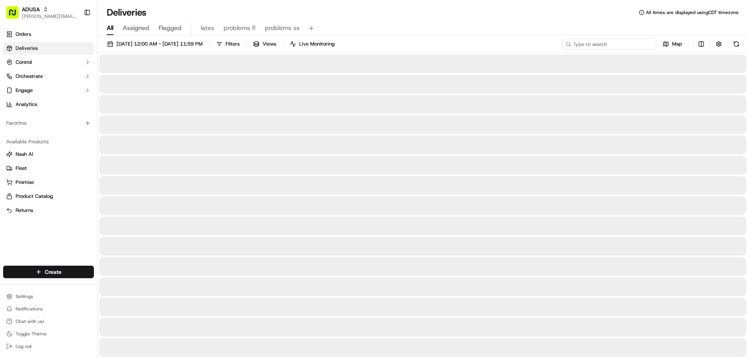
click at [581, 45] on input at bounding box center [610, 44] width 94 height 11
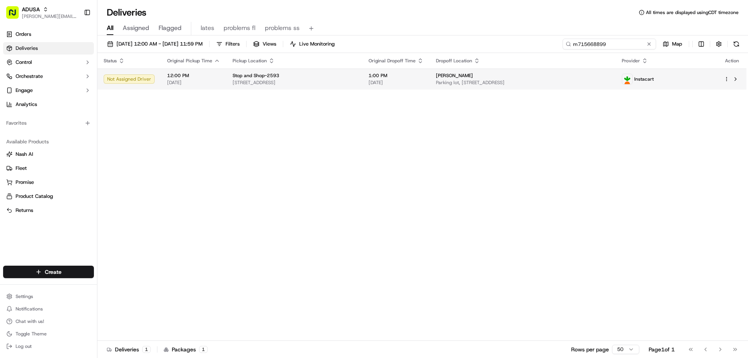
type input "m715668899"
click at [244, 82] on span "961 E 174th St, Bronx, NY 10460, US" at bounding box center [295, 82] width 124 height 6
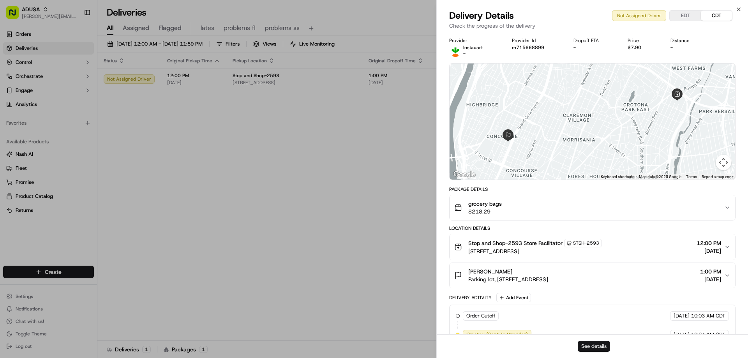
click at [584, 347] on button "See details" at bounding box center [594, 346] width 32 height 11
click at [734, 9] on div "Close Delivery Details Canceled EDT CDT Check the progress of the delivery Prov…" at bounding box center [592, 179] width 312 height 358
click at [739, 9] on icon "button" at bounding box center [739, 9] width 6 height 6
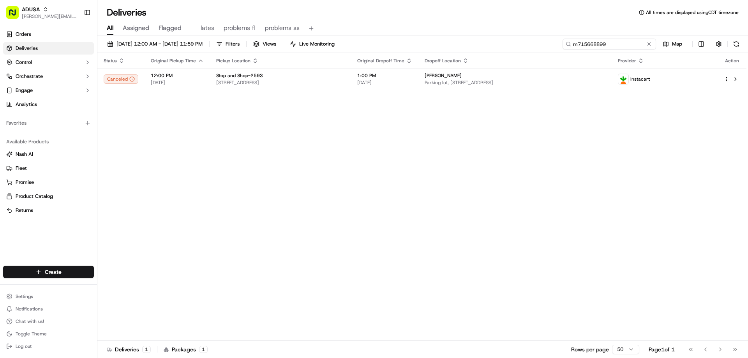
drag, startPoint x: 633, startPoint y: 46, endPoint x: 526, endPoint y: 25, distance: 108.8
click at [542, 50] on div "09/14/2025 12:00 AM - 09/15/2025 11:59 PM Filters Views Live Monitoring m715668…" at bounding box center [422, 46] width 651 height 14
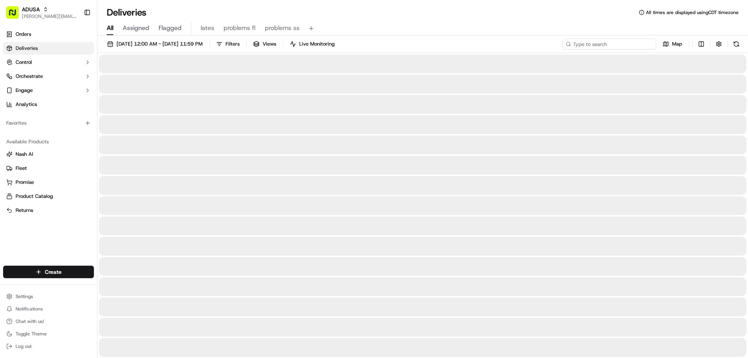
type input "m715195774"
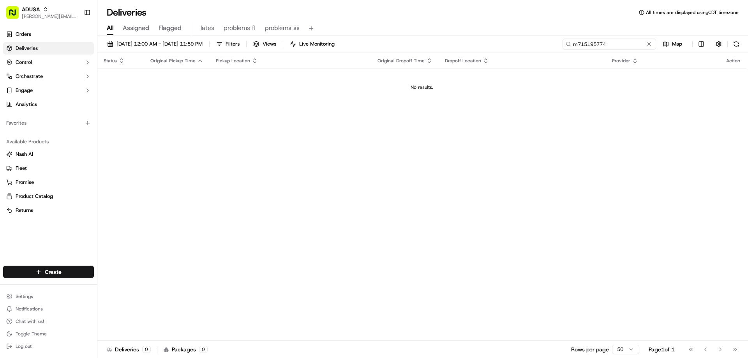
drag, startPoint x: 622, startPoint y: 43, endPoint x: 556, endPoint y: 49, distance: 66.2
click at [556, 49] on div "09/14/2025 12:00 AM - 09/15/2025 11:59 PM Filters Views Live Monitoring m715195…" at bounding box center [422, 46] width 651 height 14
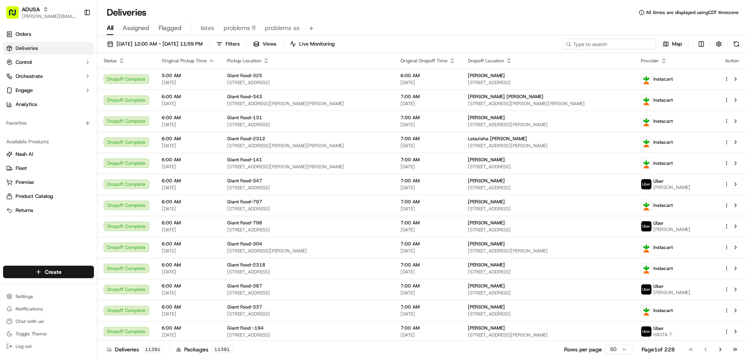
click at [630, 42] on input at bounding box center [610, 44] width 94 height 11
paste input "m715195774"
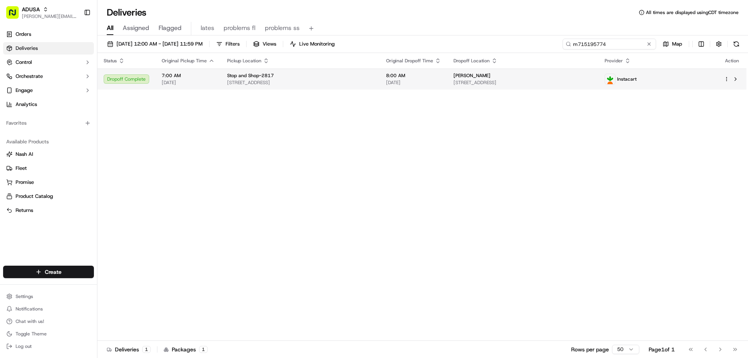
type input "m715195774"
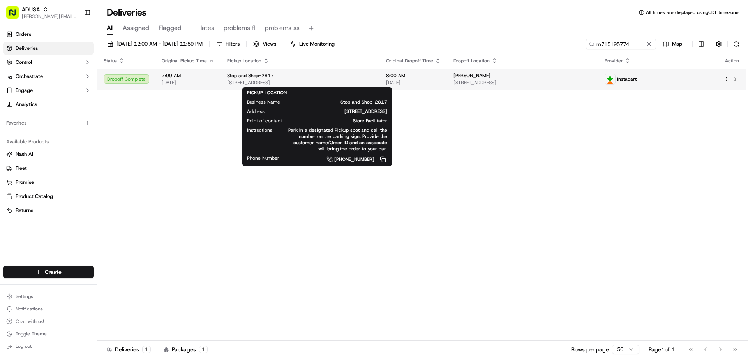
click at [292, 78] on div "Stop and Shop-2817" at bounding box center [300, 75] width 147 height 6
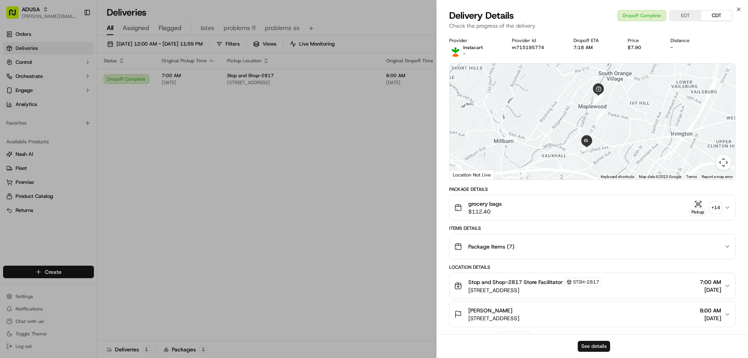
click at [591, 346] on button "See details" at bounding box center [594, 346] width 32 height 11
click at [738, 9] on icon "button" at bounding box center [739, 9] width 6 height 6
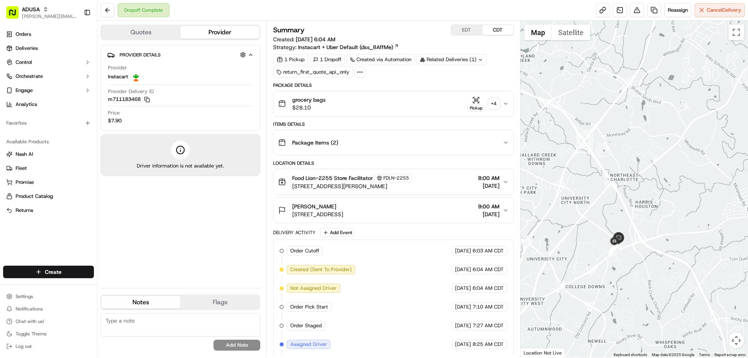
drag, startPoint x: 666, startPoint y: 159, endPoint x: 576, endPoint y: 205, distance: 100.9
click at [576, 205] on div at bounding box center [635, 189] width 228 height 337
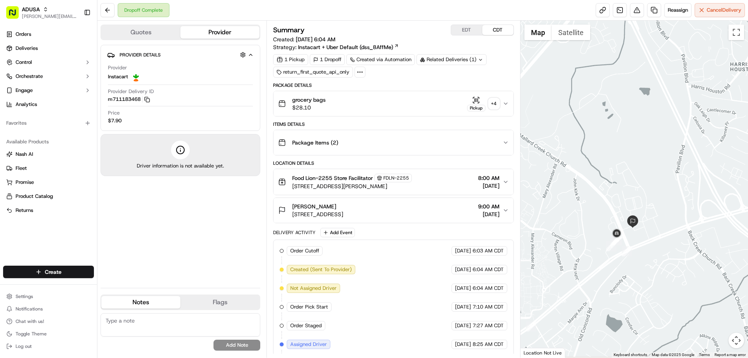
drag, startPoint x: 603, startPoint y: 246, endPoint x: 677, endPoint y: 206, distance: 84.2
click at [677, 206] on div at bounding box center [635, 189] width 228 height 337
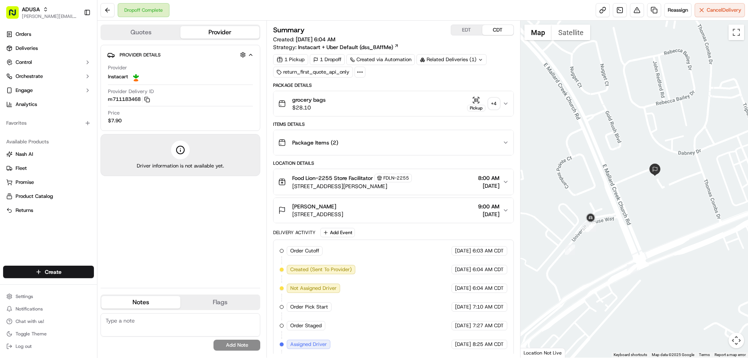
drag, startPoint x: 624, startPoint y: 233, endPoint x: 671, endPoint y: 216, distance: 49.7
click at [671, 216] on div at bounding box center [635, 189] width 228 height 337
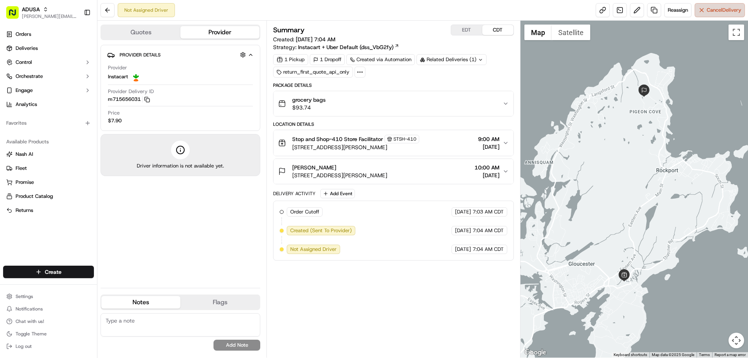
click at [715, 6] on button "Cancel Delivery" at bounding box center [720, 10] width 50 height 14
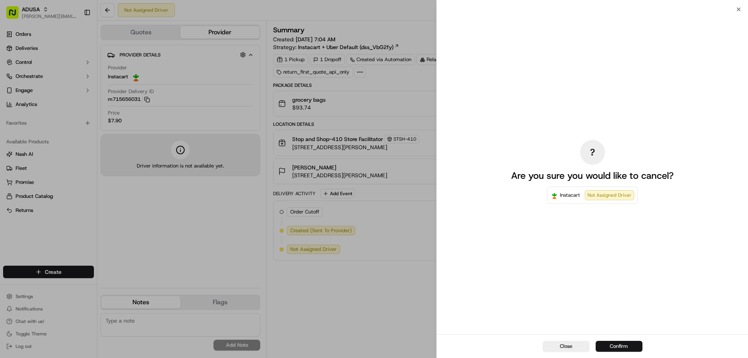
click at [617, 344] on button "Confirm" at bounding box center [619, 346] width 47 height 11
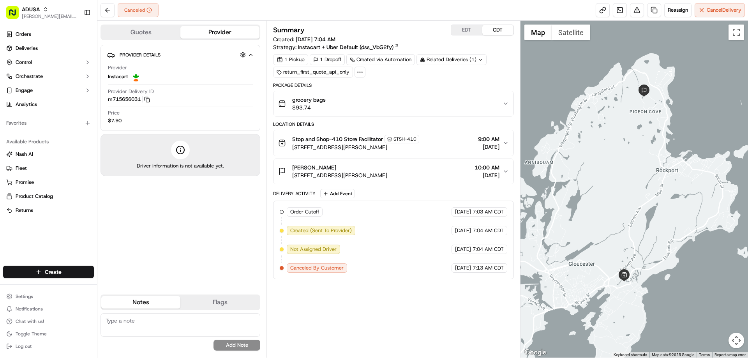
click at [180, 317] on textarea at bounding box center [181, 324] width 160 height 23
type textarea "cc cancel"
click at [230, 343] on button "Add Note" at bounding box center [237, 345] width 47 height 11
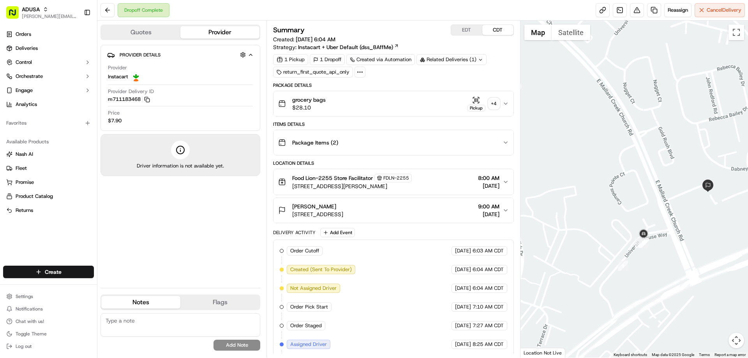
drag, startPoint x: 605, startPoint y: 306, endPoint x: 728, endPoint y: 226, distance: 145.9
click at [728, 226] on div at bounding box center [635, 189] width 228 height 337
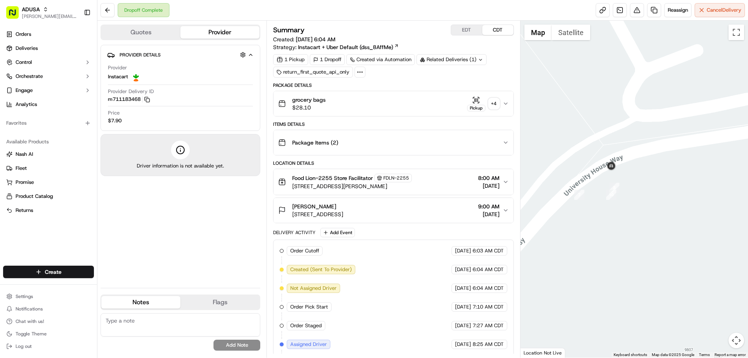
drag, startPoint x: 625, startPoint y: 228, endPoint x: 678, endPoint y: 212, distance: 54.9
click at [678, 212] on div at bounding box center [635, 189] width 228 height 337
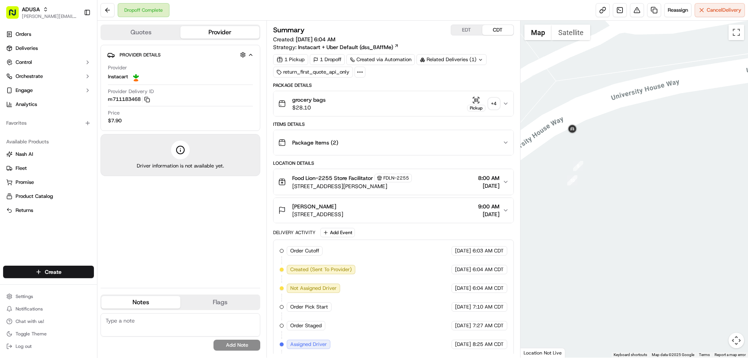
drag, startPoint x: 134, startPoint y: 323, endPoint x: 132, endPoint y: 319, distance: 4.8
click at [134, 322] on textarea at bounding box center [181, 324] width 160 height 23
type textarea "cc cancel - customer said never rec'd this order"
click at [247, 346] on button "Add Note" at bounding box center [237, 345] width 47 height 11
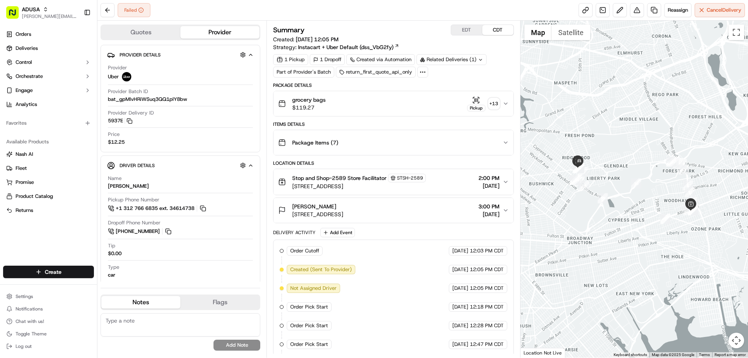
click at [158, 319] on textarea at bounding box center [181, 324] width 160 height 23
type textarea "customer didn't receive this order"
click at [235, 342] on button "Add Note" at bounding box center [237, 345] width 47 height 11
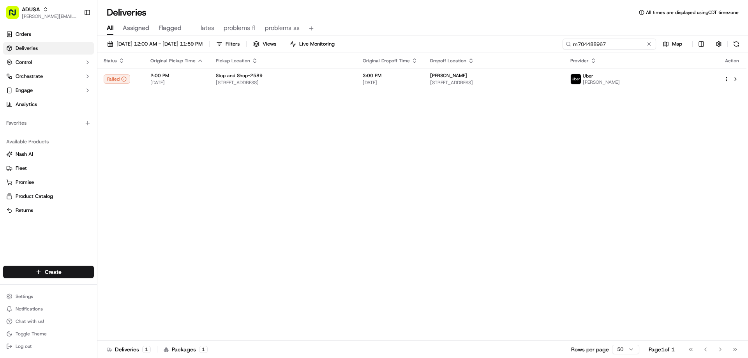
drag, startPoint x: 633, startPoint y: 40, endPoint x: 552, endPoint y: 50, distance: 82.1
click at [553, 50] on div "[DATE] 12:00 AM - [DATE] 11:59 PM Filters Views Live Monitoring m704488967 Map" at bounding box center [422, 46] width 651 height 14
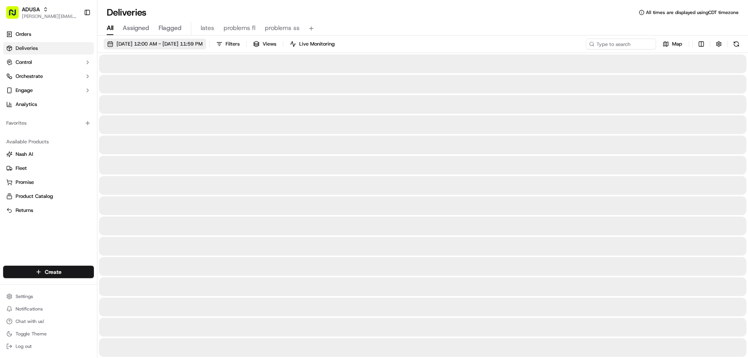
click at [156, 44] on span "[DATE] 12:00 AM - [DATE] 11:59 PM" at bounding box center [160, 44] width 86 height 7
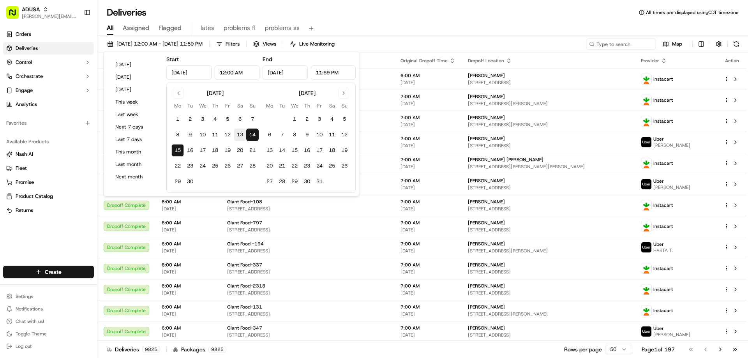
click at [241, 134] on button "13" at bounding box center [240, 135] width 12 height 12
type input "Sep 13, 2025"
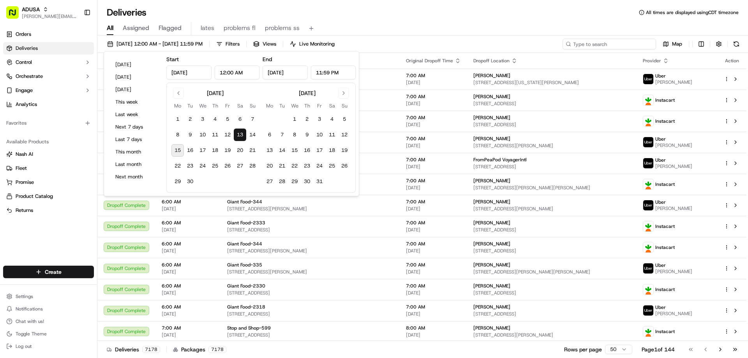
click at [609, 41] on input at bounding box center [610, 44] width 94 height 11
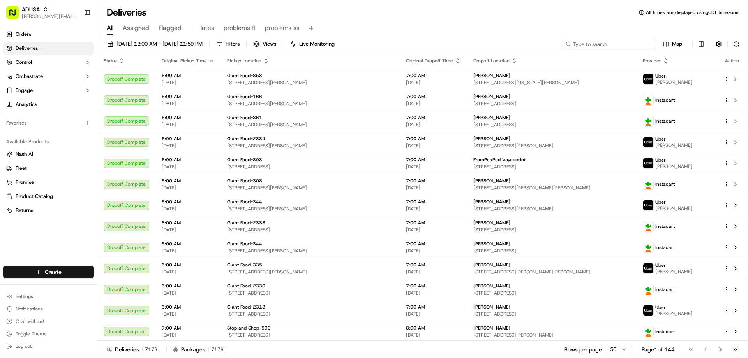
click at [600, 44] on input at bounding box center [610, 44] width 94 height 11
paste input "m7138585"
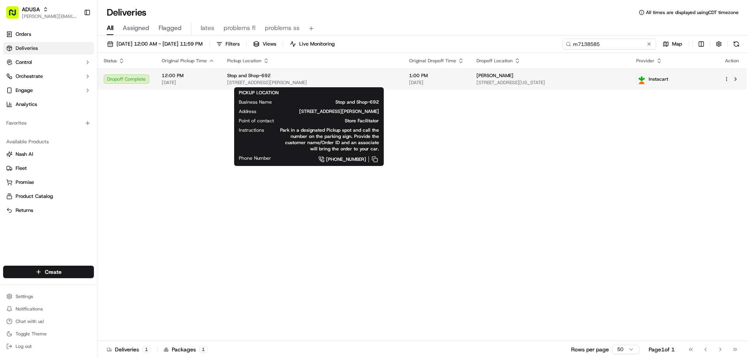
type input "m7138585"
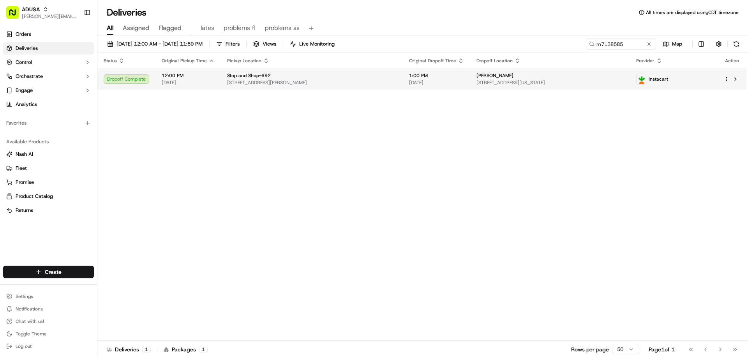
click at [267, 77] on span "Stop and Shop-692" at bounding box center [249, 75] width 44 height 6
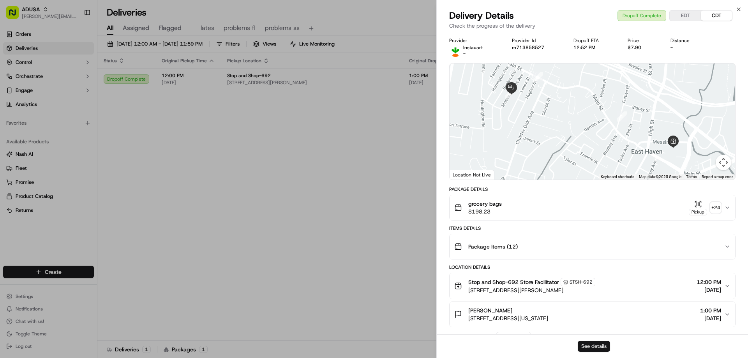
click at [587, 346] on button "See details" at bounding box center [594, 346] width 32 height 11
click at [737, 8] on icon "button" at bounding box center [739, 9] width 6 height 6
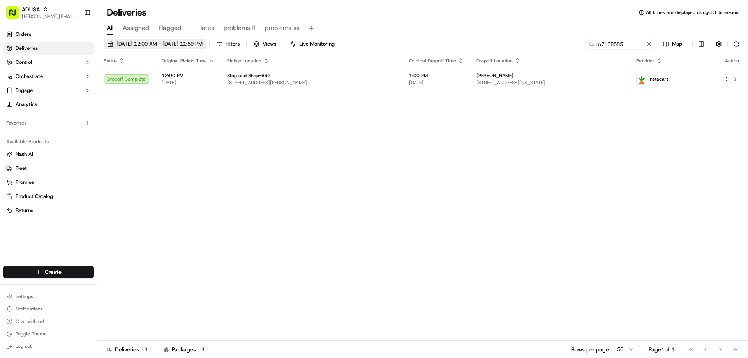
click at [156, 41] on span "09/13/2025 12:00 AM - 09/13/2025 11:59 PM" at bounding box center [160, 44] width 86 height 7
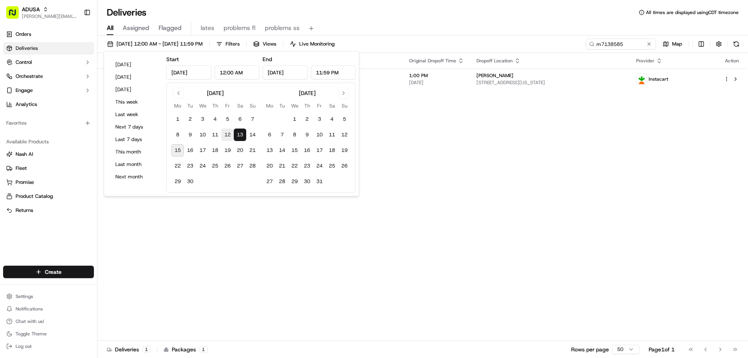
click at [226, 136] on button "12" at bounding box center [227, 135] width 12 height 12
type input "Sep 12, 2025"
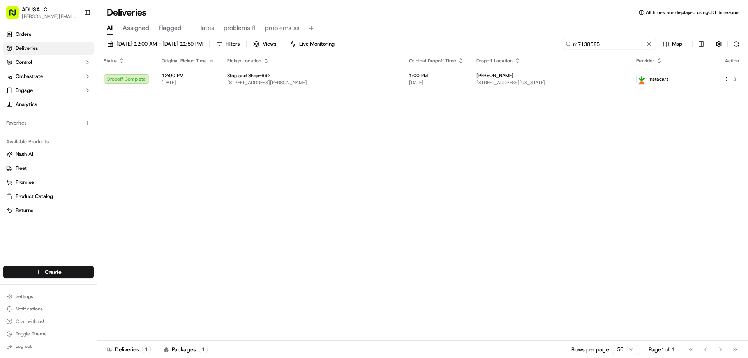
drag, startPoint x: 629, startPoint y: 43, endPoint x: 549, endPoint y: 46, distance: 79.9
click at [549, 46] on div "09/12/2025 12:00 AM - 09/13/2025 11:59 PM Filters Views Live Monitoring m713858…" at bounding box center [422, 46] width 651 height 14
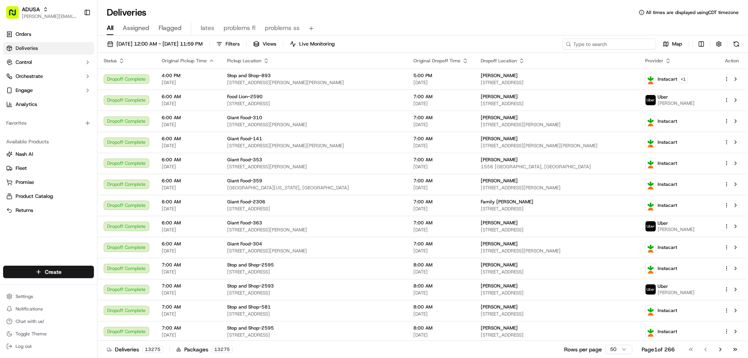
click at [601, 44] on input at bounding box center [610, 44] width 94 height 11
paste input "m714982285"
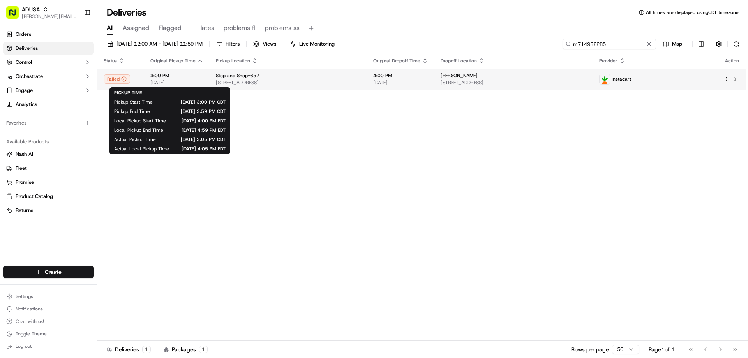
type input "m714982285"
click at [166, 79] on span "3:00 PM" at bounding box center [176, 75] width 53 height 6
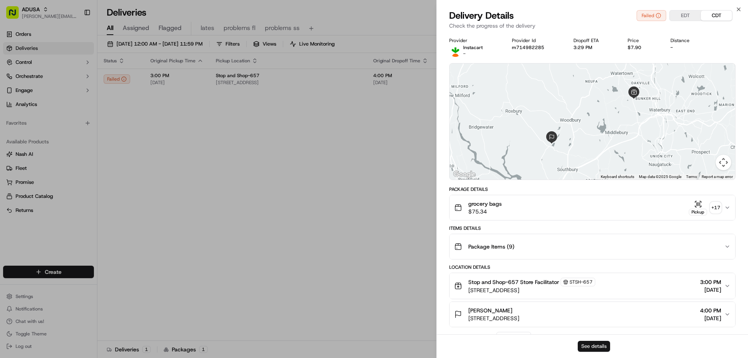
click at [597, 344] on button "See details" at bounding box center [594, 346] width 32 height 11
click at [739, 9] on icon "button" at bounding box center [739, 9] width 6 height 6
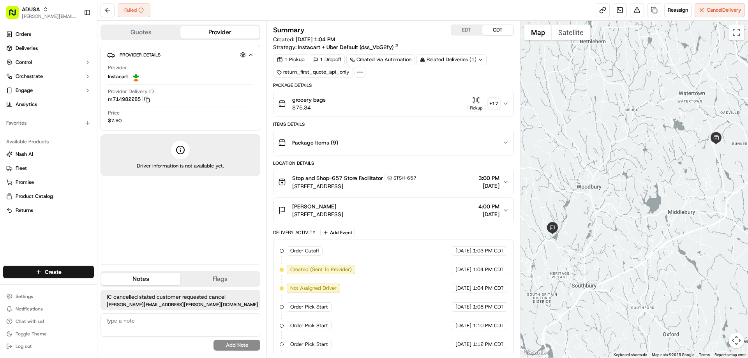
click at [141, 320] on textarea at bounding box center [181, 324] width 160 height 23
type textarea "c"
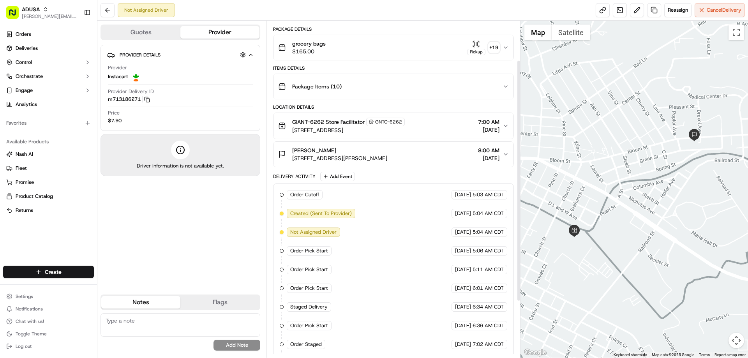
scroll to position [55, 0]
click at [671, 8] on span "Reassign" at bounding box center [678, 10] width 20 height 7
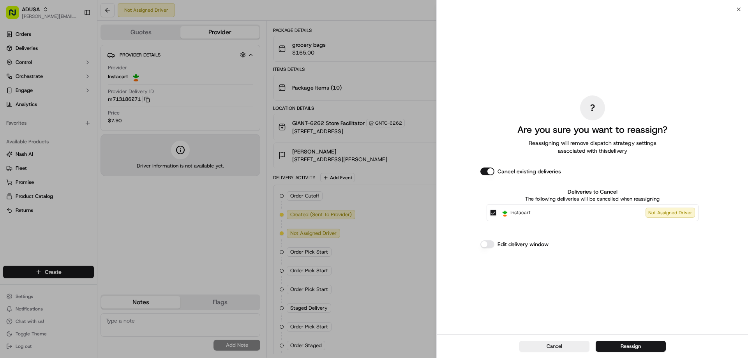
click at [523, 246] on label "Edit delivery window" at bounding box center [523, 244] width 51 height 8
click at [494, 246] on button "Edit delivery window" at bounding box center [487, 244] width 14 height 8
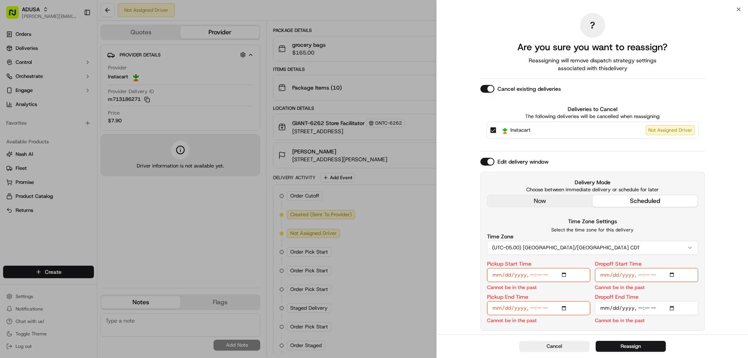
click at [565, 274] on input "Pickup Start Time" at bounding box center [538, 275] width 103 height 14
type input "[DATE]T10:00"
click at [685, 219] on div "Time Zone Settings Select the time zone for this delivery Time Zone (UTC-05.00)…" at bounding box center [592, 236] width 211 height 38
click at [565, 308] on input "Pickup End Time" at bounding box center [538, 308] width 103 height 14
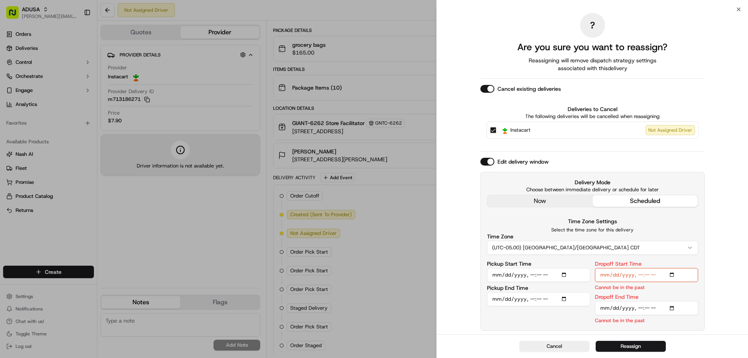
type input "[DATE]T10:30"
click at [654, 231] on p "Select the time zone for this delivery" at bounding box center [592, 230] width 211 height 6
click at [675, 273] on input "Dropoff Start Time" at bounding box center [646, 275] width 103 height 14
click at [565, 272] on input "Pickup Start Time" at bounding box center [538, 275] width 103 height 14
type input "[DATE]T09:00"
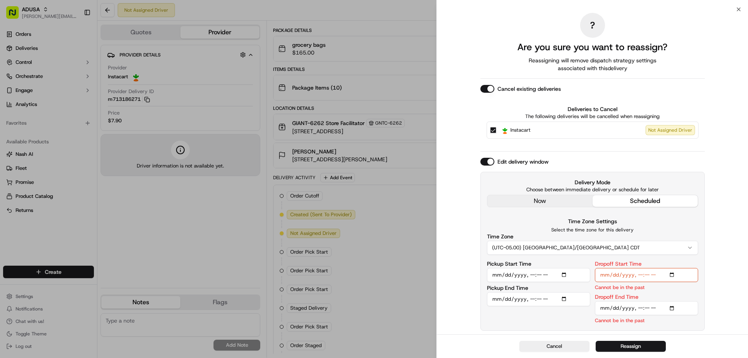
click at [653, 228] on p "Select the time zone for this delivery" at bounding box center [592, 230] width 211 height 6
click at [564, 297] on input "Pickup End Time" at bounding box center [538, 299] width 103 height 14
type input "[DATE]T09:30"
click at [655, 234] on div "Time Zone (UTC-05.00) [GEOGRAPHIC_DATA]/[GEOGRAPHIC_DATA] CDT" at bounding box center [592, 244] width 211 height 21
click at [672, 274] on input "Dropoff Start Time" at bounding box center [646, 275] width 103 height 14
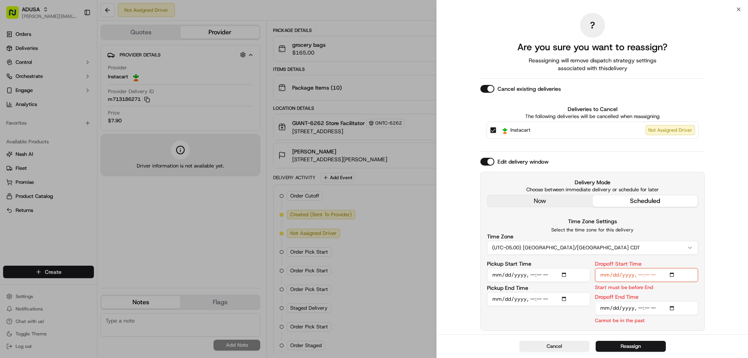
type input "[DATE]T09:00"
click at [674, 306] on input "Dropoff End Time" at bounding box center [646, 308] width 103 height 14
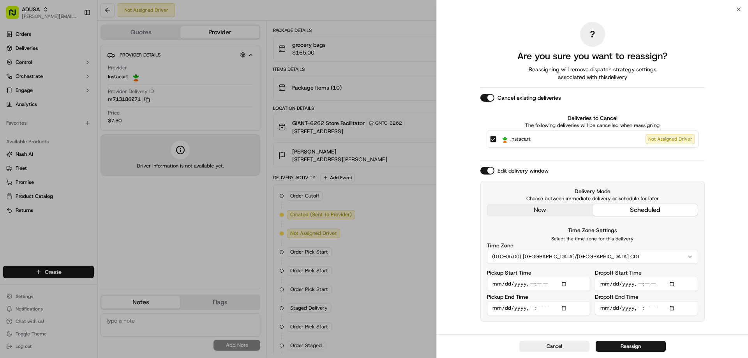
type input "[DATE]T10:00"
click at [723, 318] on div "? Are you sure you want to reassign? Reassigning will remove dispatch strategy …" at bounding box center [592, 171] width 311 height 325
click at [627, 347] on button "Reassign" at bounding box center [631, 346] width 70 height 11
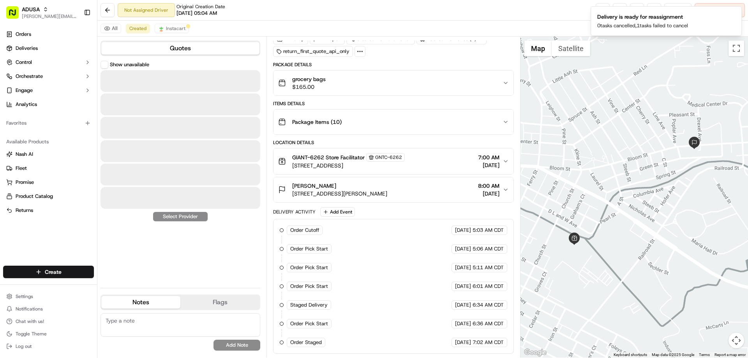
scroll to position [37, 0]
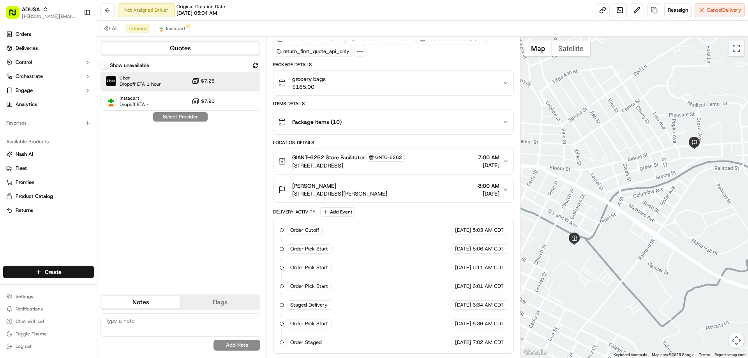
click at [125, 79] on span "Uber" at bounding box center [140, 78] width 41 height 6
click at [187, 118] on button "Assign Provider" at bounding box center [180, 116] width 55 height 9
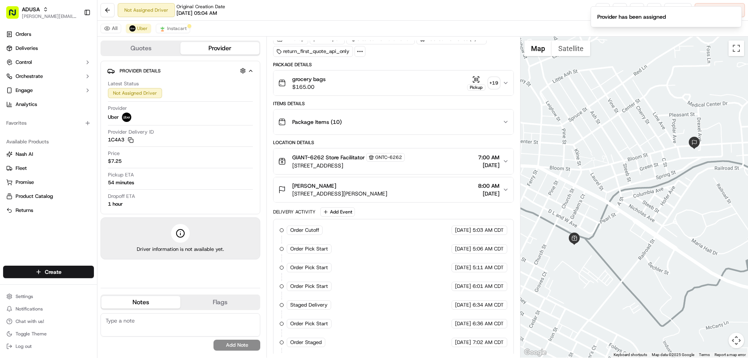
scroll to position [55, 0]
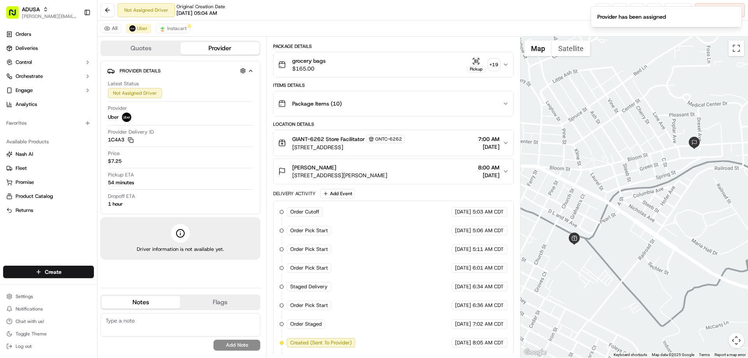
click at [127, 320] on textarea at bounding box center [181, 324] width 160 height 23
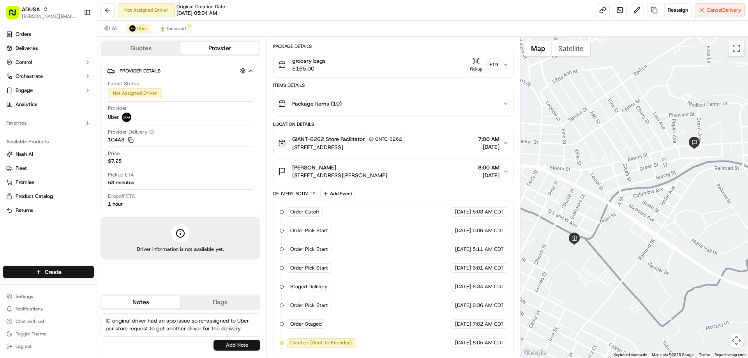
type textarea "IC original driver had an app issue so re-assigned to Uber per store request to…"
click at [225, 346] on button "Add Note" at bounding box center [237, 345] width 47 height 11
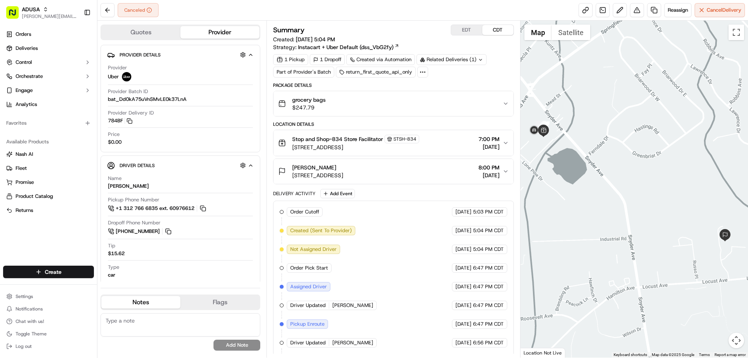
click at [129, 322] on textarea at bounding box center [181, 324] width 160 height 23
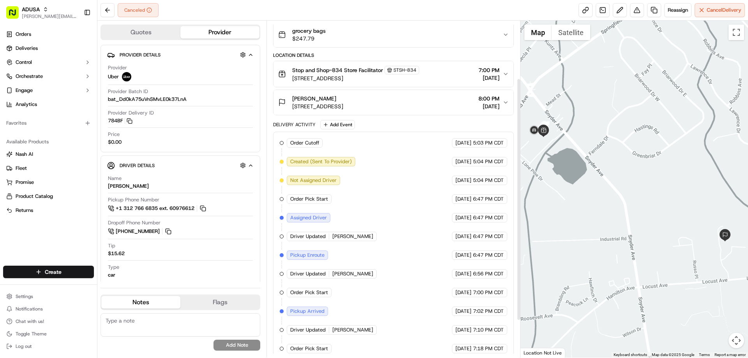
scroll to position [117, 0]
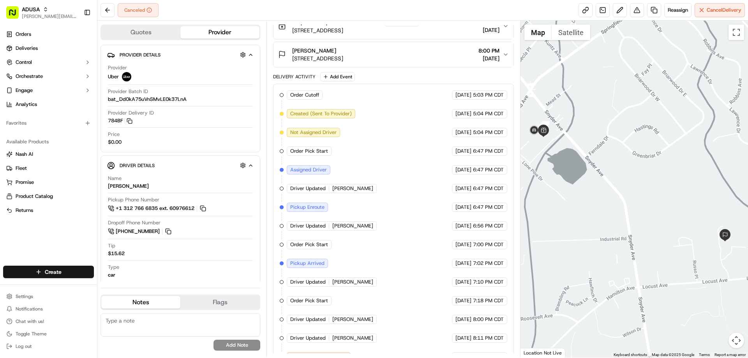
click at [161, 320] on textarea at bounding box center [181, 324] width 160 height 23
type textarea "Uber driver cancelled when he arrived at the store"
click at [227, 346] on button "Add Note" at bounding box center [237, 345] width 47 height 11
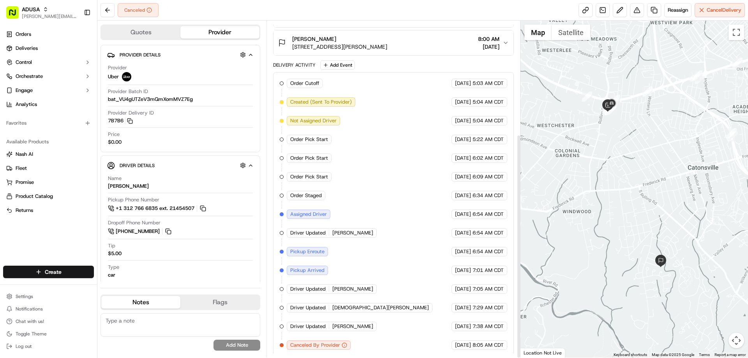
scroll to position [170, 0]
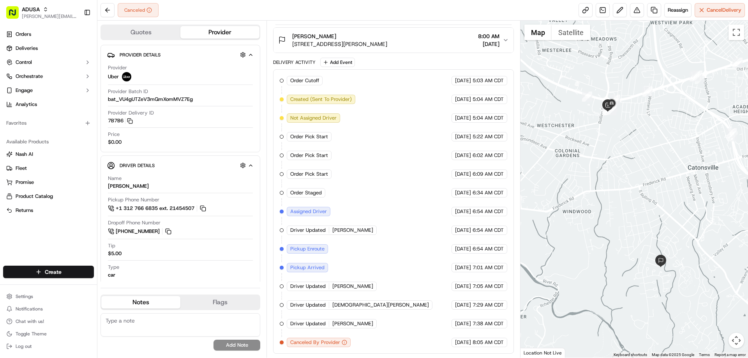
click at [188, 318] on textarea at bounding box center [181, 324] width 160 height 23
type textarea "c"
type textarea "no drivers actually picked up the order for delivery"
click at [235, 346] on button "Add Note" at bounding box center [237, 345] width 47 height 11
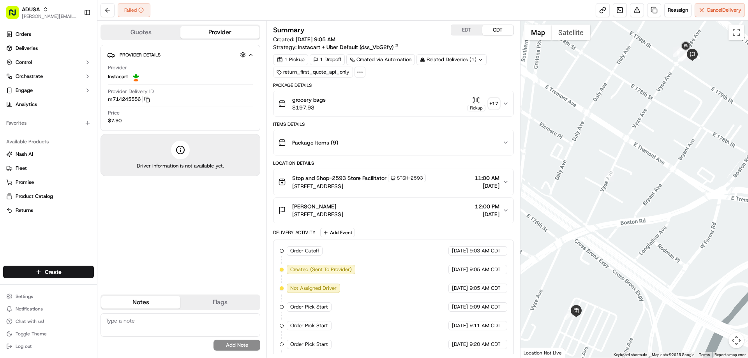
click at [164, 318] on textarea at bounding box center [181, 324] width 160 height 23
type textarea "no driver acceptance"
click at [239, 343] on button "Add Note" at bounding box center [237, 345] width 47 height 11
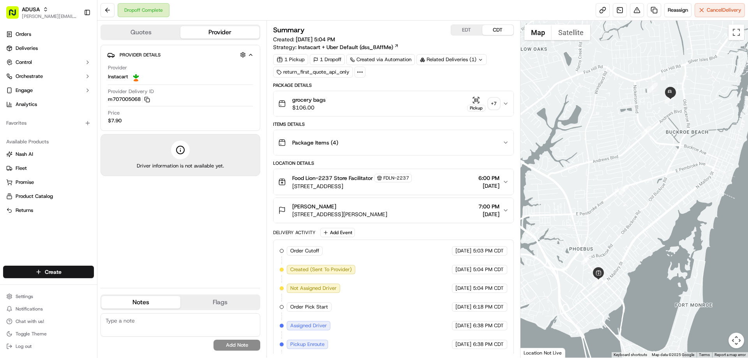
click at [410, 102] on div "grocery bags $106.00 Pickup + 7" at bounding box center [390, 104] width 224 height 16
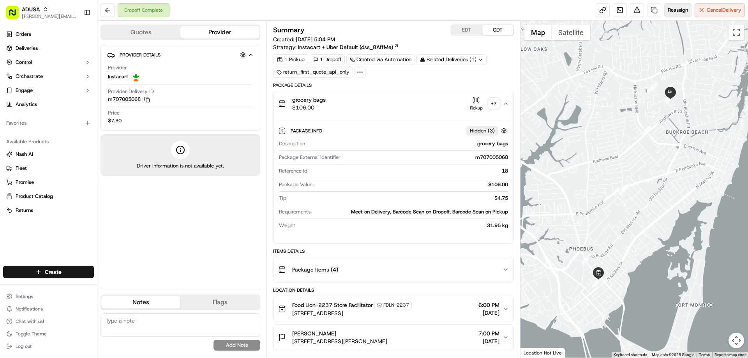
click at [672, 12] on span "Reassign" at bounding box center [678, 10] width 20 height 7
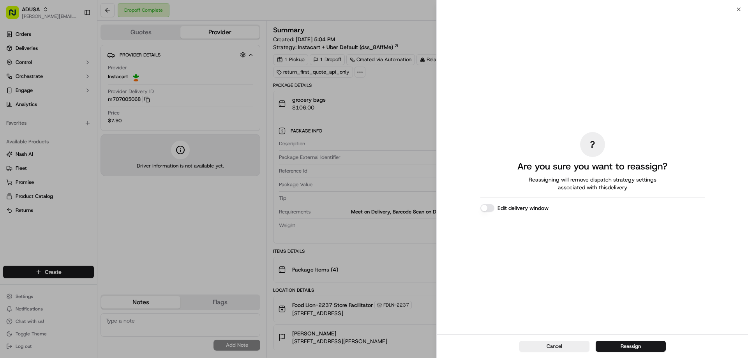
click at [528, 208] on label "Edit delivery window" at bounding box center [523, 208] width 51 height 8
click at [494, 208] on button "Edit delivery window" at bounding box center [487, 208] width 14 height 8
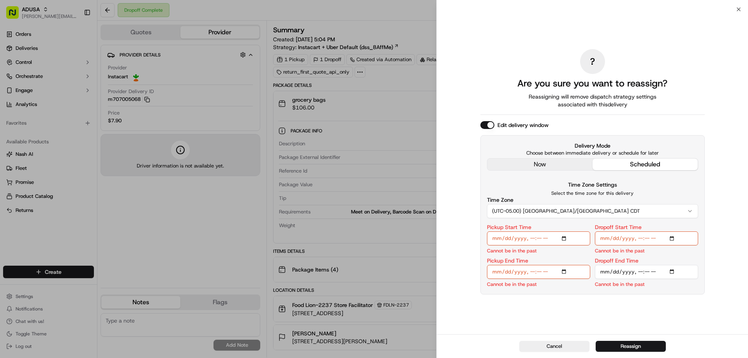
click at [547, 238] on input "Pickup Start Time" at bounding box center [538, 238] width 103 height 14
click at [565, 238] on input "Pickup Start Time" at bounding box center [538, 238] width 103 height 14
type input "2025-09-15T10:00"
click at [669, 296] on div "? Are you sure you want to reassign? Reassigning will remove dispatch strategy …" at bounding box center [592, 172] width 224 height 322
click at [565, 270] on input "Pickup End Time" at bounding box center [538, 272] width 103 height 14
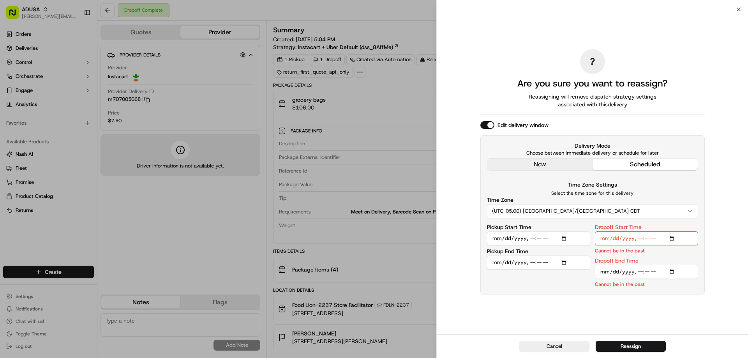
type input "2025-09-15T10:29"
click at [662, 191] on p "Select the time zone for this delivery" at bounding box center [592, 193] width 211 height 6
click at [674, 238] on input "Dropoff Start Time" at bounding box center [646, 238] width 103 height 14
type input "2025-09-14T10:00"
click at [719, 219] on div "? Are you sure you want to reassign? Reassigning will remove dispatch strategy …" at bounding box center [592, 171] width 311 height 325
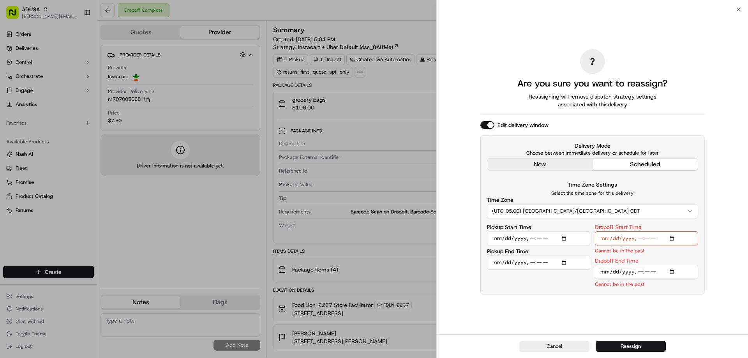
click at [674, 272] on input "Dropoff End Time" at bounding box center [646, 272] width 103 height 14
type input "2025-09-14T11:00"
click at [711, 303] on div "? Are you sure you want to reassign? Reassigning will remove dispatch strategy …" at bounding box center [592, 171] width 311 height 325
click at [628, 241] on input "Dropoff Start Time" at bounding box center [646, 238] width 103 height 14
click at [674, 239] on input "Dropoff Start Time" at bounding box center [646, 238] width 103 height 14
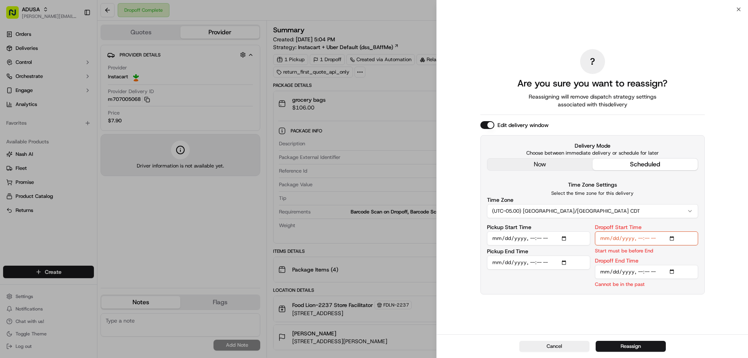
type input "2025-09-15T10:00"
click at [724, 210] on div "? Are you sure you want to reassign? Reassigning will remove dispatch strategy …" at bounding box center [592, 171] width 311 height 325
click at [673, 271] on input "Dropoff End Time" at bounding box center [646, 272] width 103 height 14
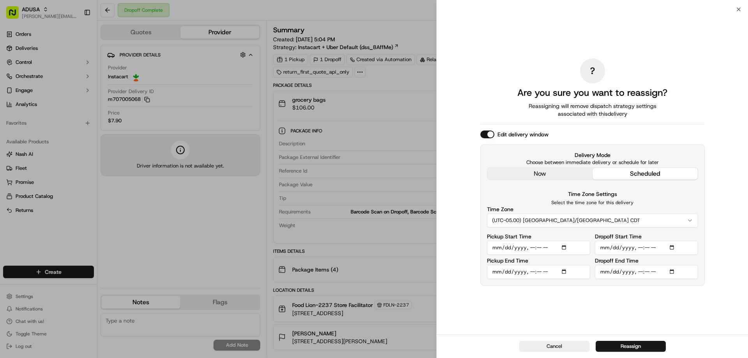
type input "2025-09-15T11:00"
click at [728, 310] on div "? Are you sure you want to reassign? Reassigning will remove dispatch strategy …" at bounding box center [592, 171] width 311 height 325
click at [647, 344] on button "Reassign" at bounding box center [631, 346] width 70 height 11
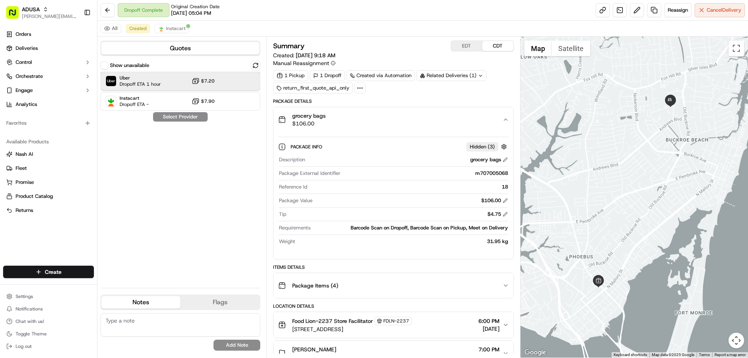
click at [144, 79] on span "Uber" at bounding box center [140, 78] width 41 height 6
click at [192, 115] on button "Assign Provider" at bounding box center [180, 116] width 55 height 9
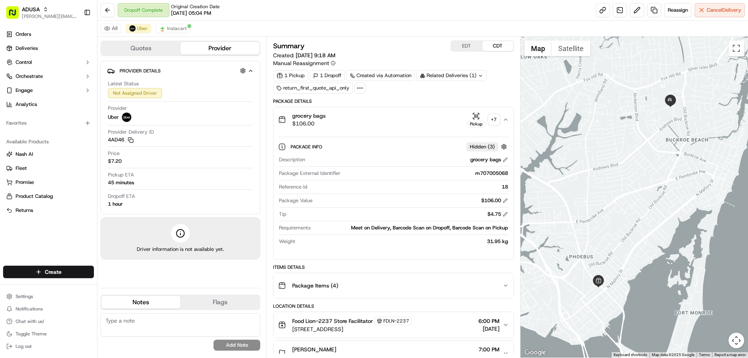
click at [167, 321] on textarea at bounding box center [181, 324] width 160 height 23
type textarea "re-assigned to Uber store called customer still wants this 9/14 order which is …"
click at [232, 349] on button "Add Note" at bounding box center [237, 345] width 47 height 11
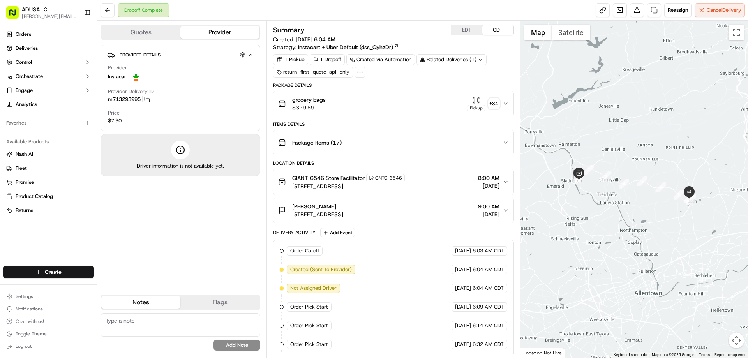
click at [127, 322] on textarea at bounding box center [181, 324] width 160 height 23
type textarea "cc cancel due to customer stating they didn't receive this order"
click at [224, 345] on button "Add Note" at bounding box center [237, 345] width 47 height 11
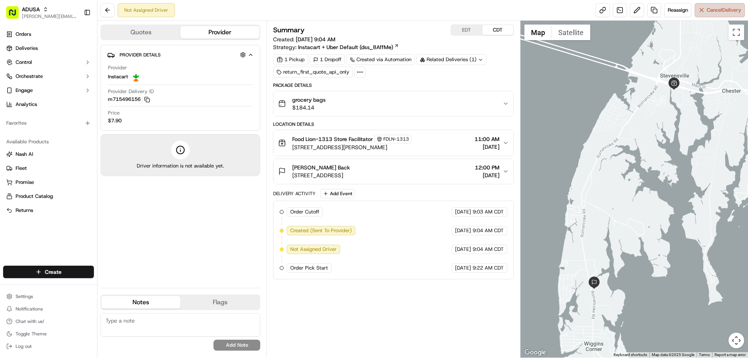
click at [711, 9] on span "Cancel Delivery" at bounding box center [724, 10] width 35 height 7
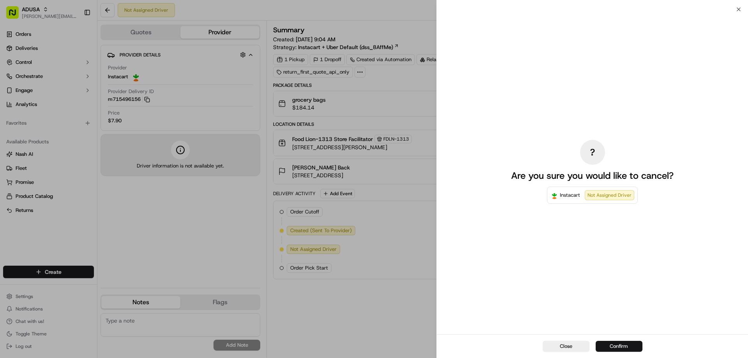
click at [631, 348] on button "Confirm" at bounding box center [619, 346] width 47 height 11
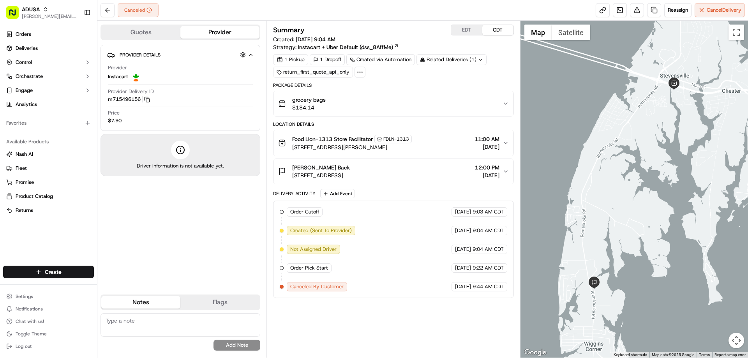
click at [127, 321] on textarea at bounding box center [181, 324] width 160 height 23
type textarea "cc cancel"
click at [245, 348] on button "Add Note" at bounding box center [237, 345] width 47 height 11
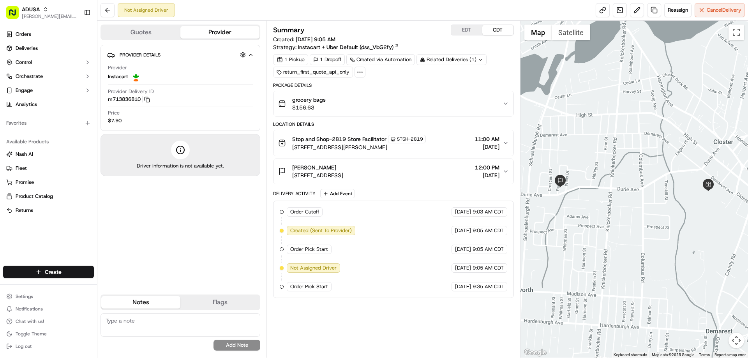
click at [307, 100] on span "grocery bags" at bounding box center [309, 100] width 34 height 8
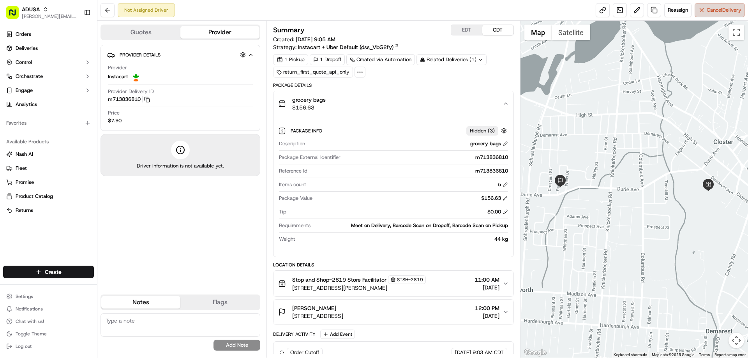
click at [721, 9] on span "Cancel Delivery" at bounding box center [724, 10] width 35 height 7
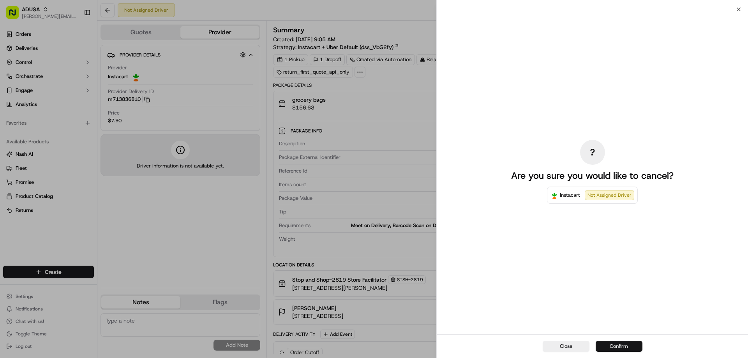
click at [619, 346] on button "Confirm" at bounding box center [619, 346] width 47 height 11
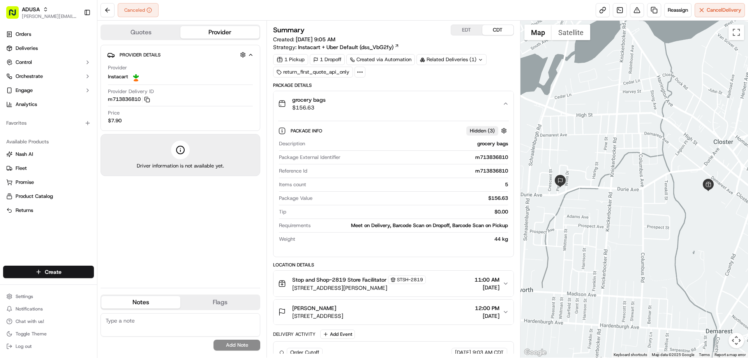
click at [131, 317] on textarea at bounding box center [181, 324] width 160 height 23
type textarea "cc cancel"
click at [237, 344] on button "Add Note" at bounding box center [237, 345] width 47 height 11
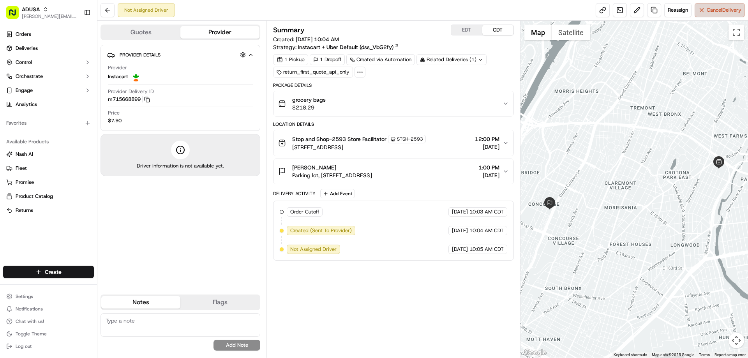
click at [727, 10] on span "Cancel Delivery" at bounding box center [724, 10] width 35 height 7
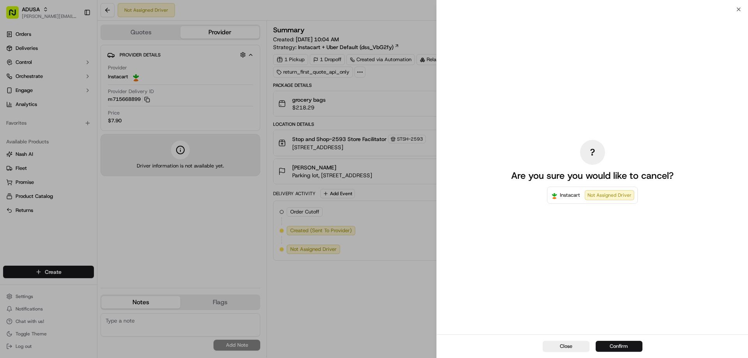
click at [613, 347] on button "Confirm" at bounding box center [619, 346] width 47 height 11
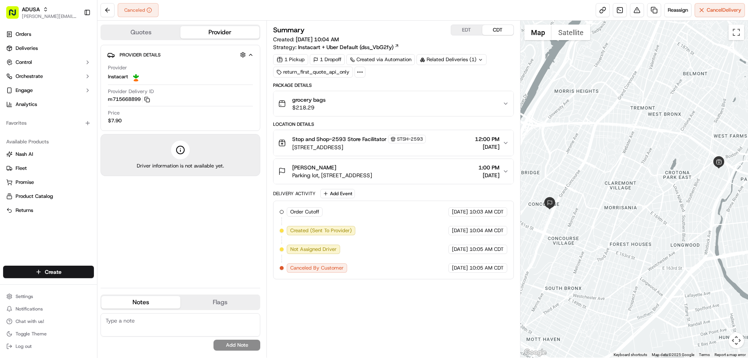
click at [181, 315] on textarea at bounding box center [181, 324] width 160 height 23
type textarea "Fraud"
click at [244, 347] on button "Add Note" at bounding box center [237, 345] width 47 height 11
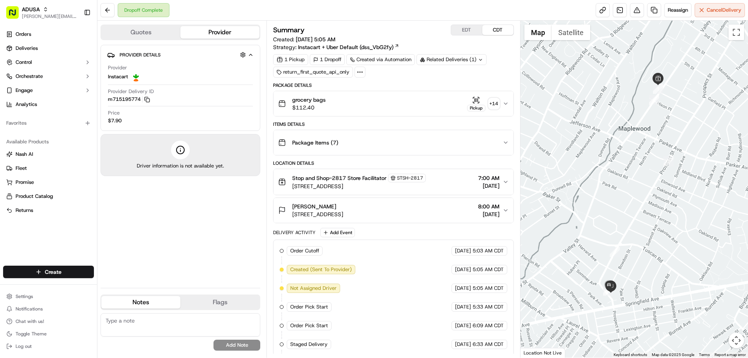
click at [133, 318] on textarea at bounding box center [181, 324] width 160 height 23
type textarea "store gave the IC driver the wrong order to deliver"
click at [236, 344] on button "Add Note" at bounding box center [237, 345] width 47 height 11
